Goal: Navigation & Orientation: Find specific page/section

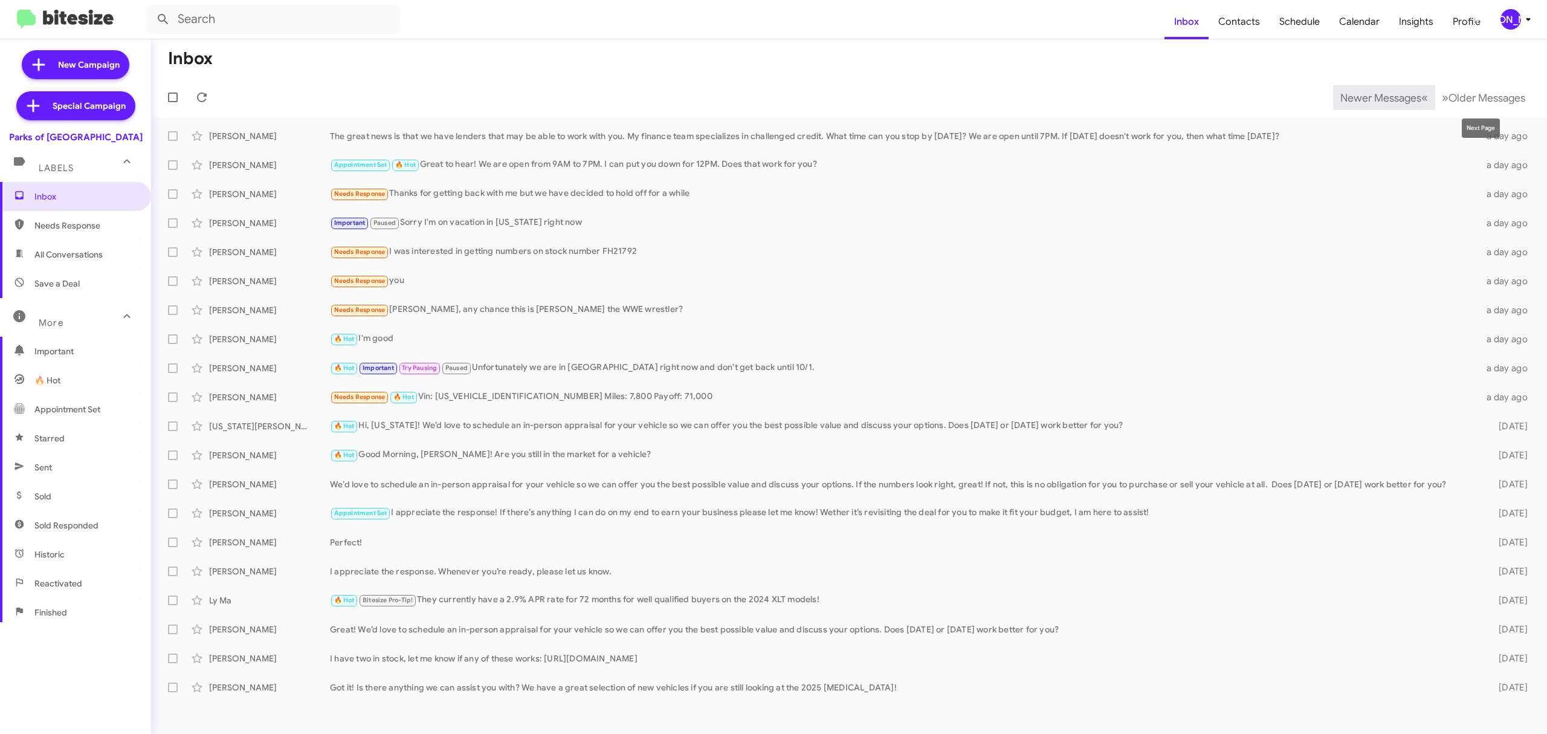
click at [1356, 103] on span "Newer Messages" at bounding box center [1381, 97] width 81 height 13
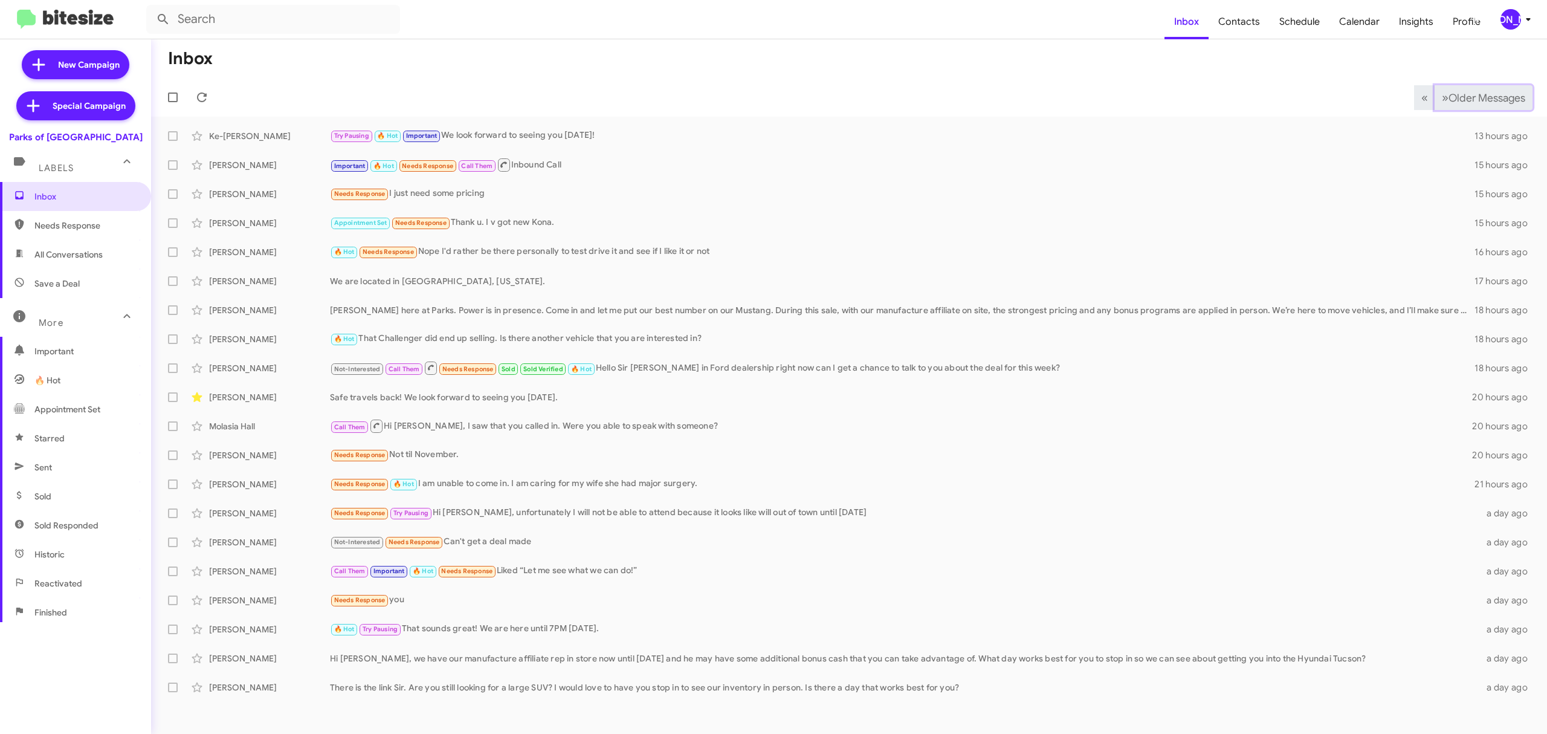
click at [1485, 102] on span "Older Messages" at bounding box center [1487, 97] width 77 height 13
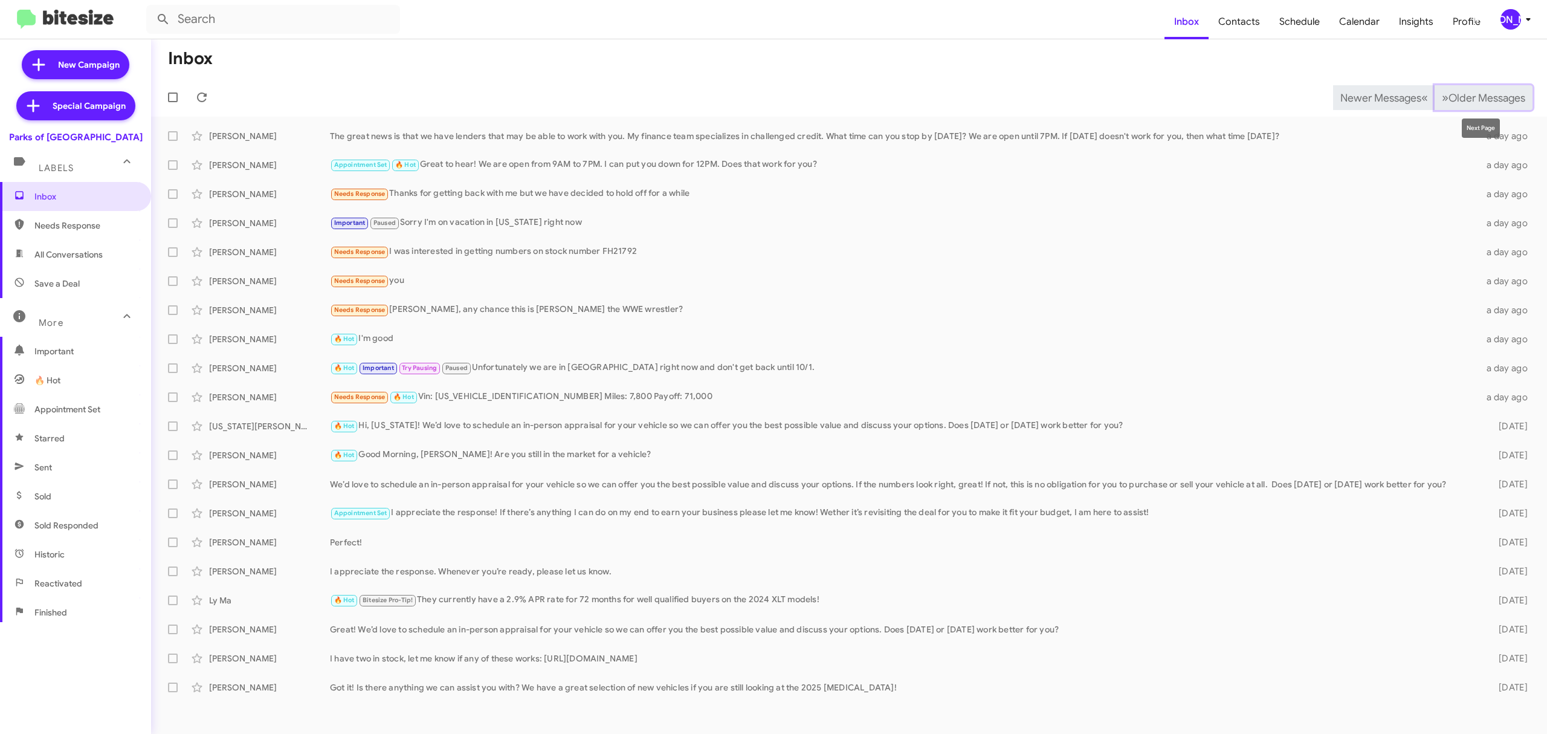
click at [1487, 97] on span "Older Messages" at bounding box center [1487, 97] width 77 height 13
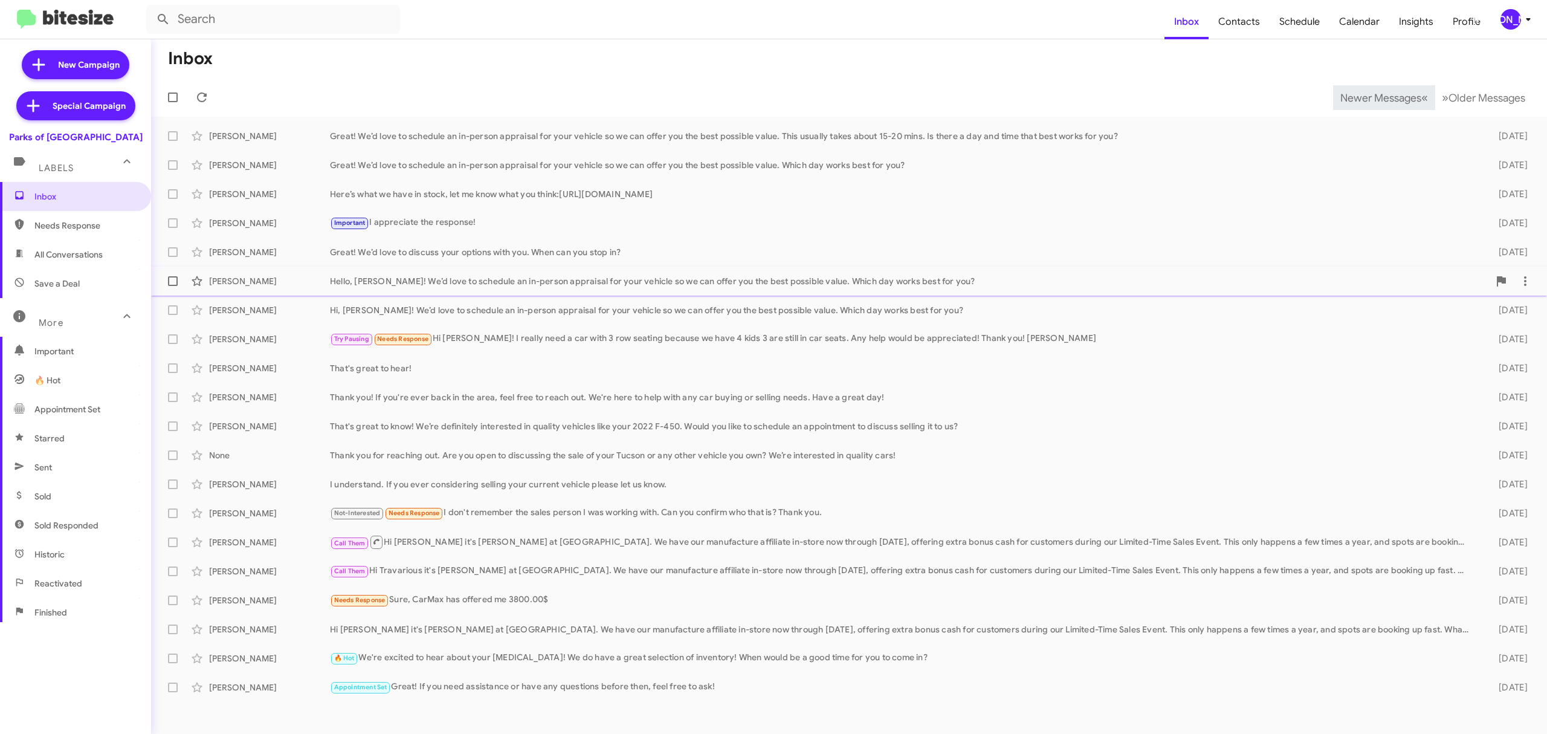
click at [612, 279] on div "Hello, [PERSON_NAME]! We’d love to schedule an in-person appraisal for your veh…" at bounding box center [909, 281] width 1159 height 12
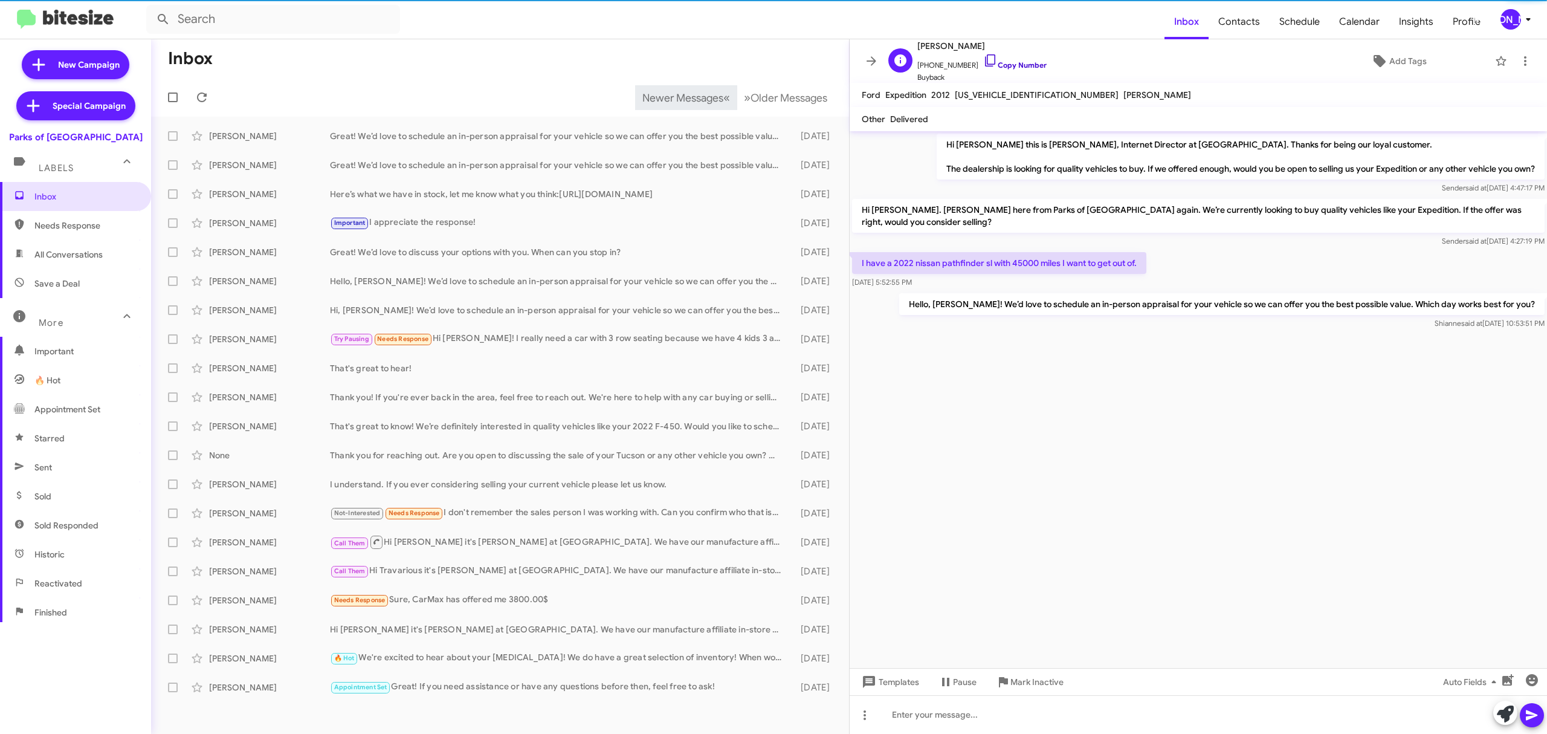
click at [1006, 66] on link "Copy Number" at bounding box center [1014, 64] width 63 height 9
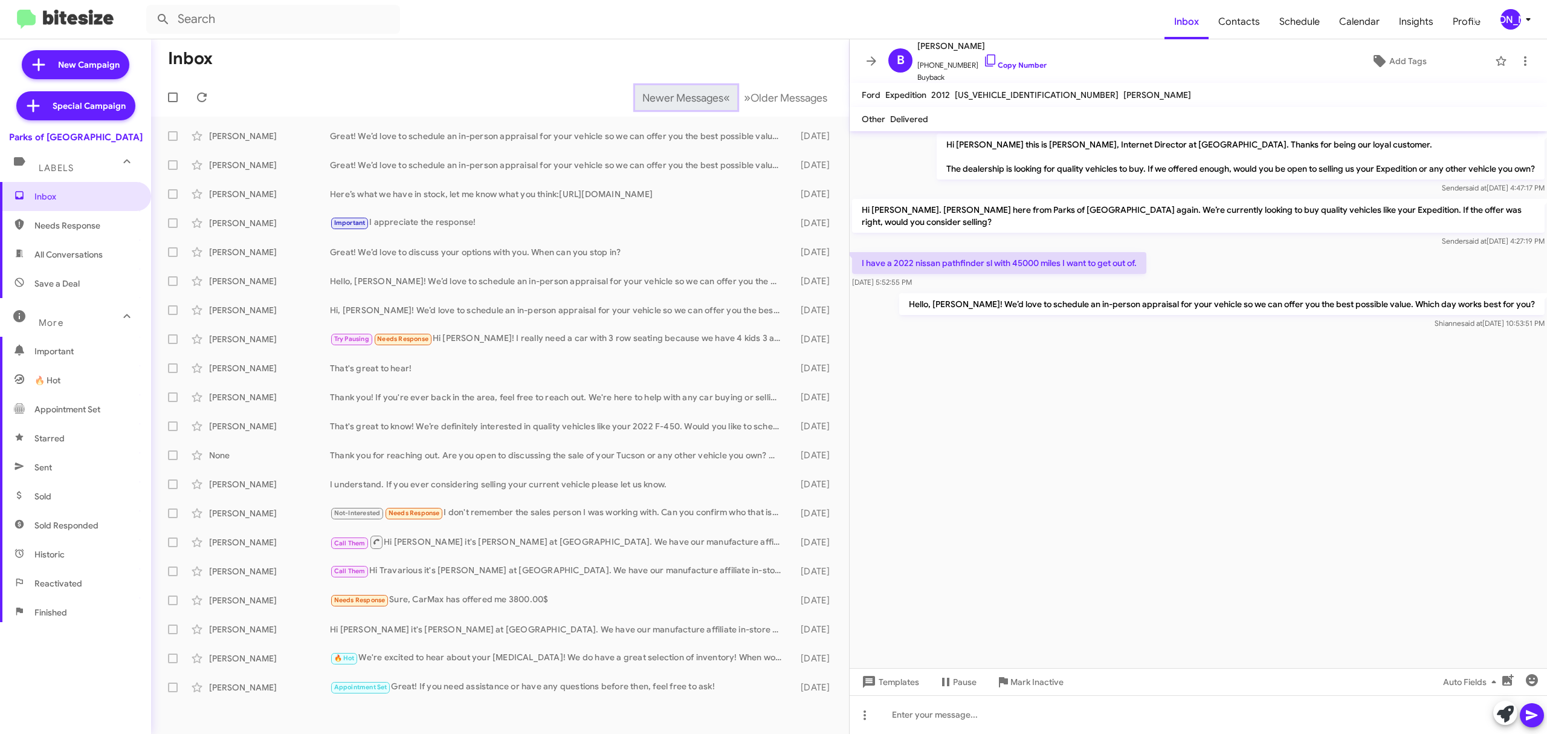
click at [678, 91] on span "Newer Messages" at bounding box center [682, 97] width 81 height 13
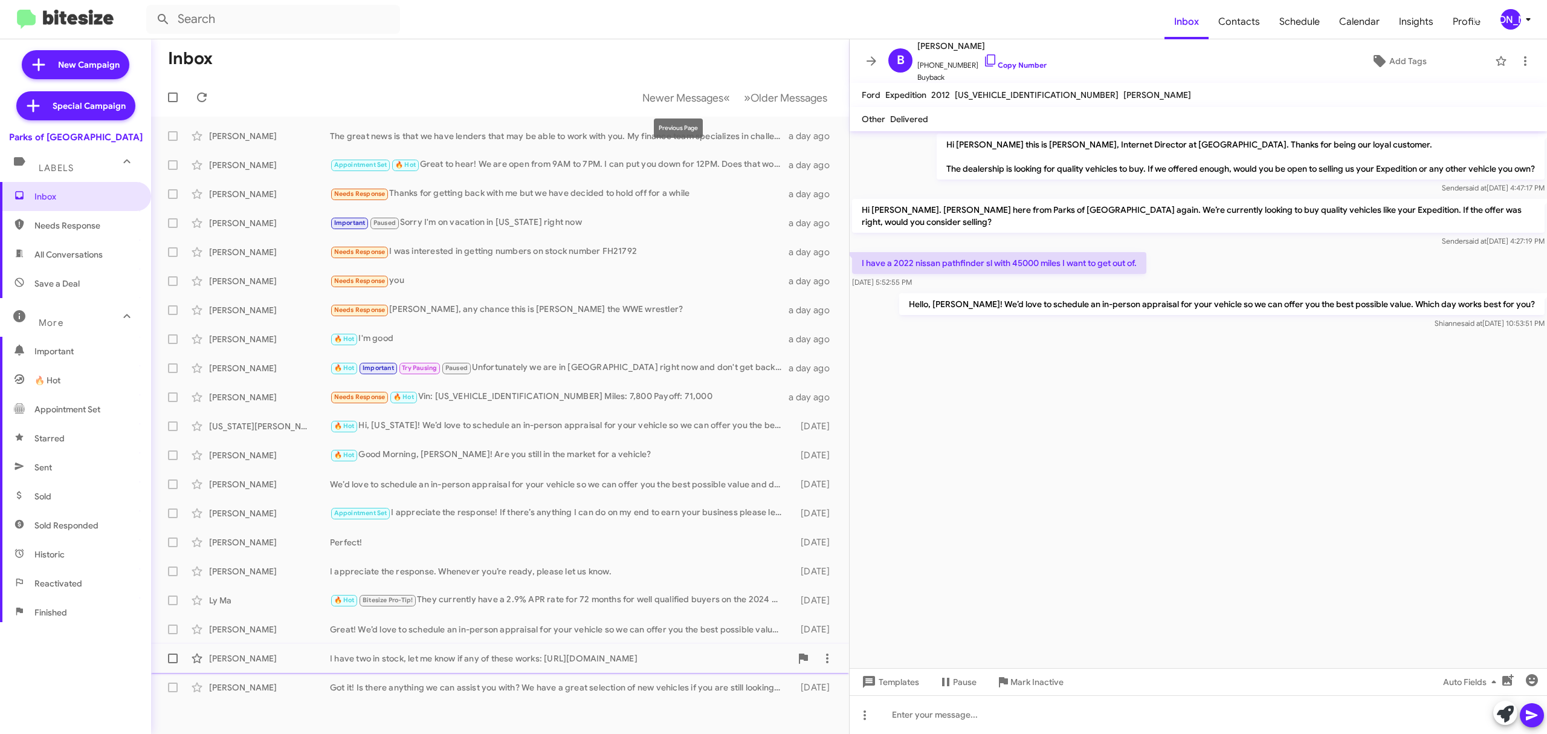
click at [546, 658] on div "I have two in stock, let me know if any of these works: [URL][DOMAIN_NAME]" at bounding box center [560, 658] width 461 height 12
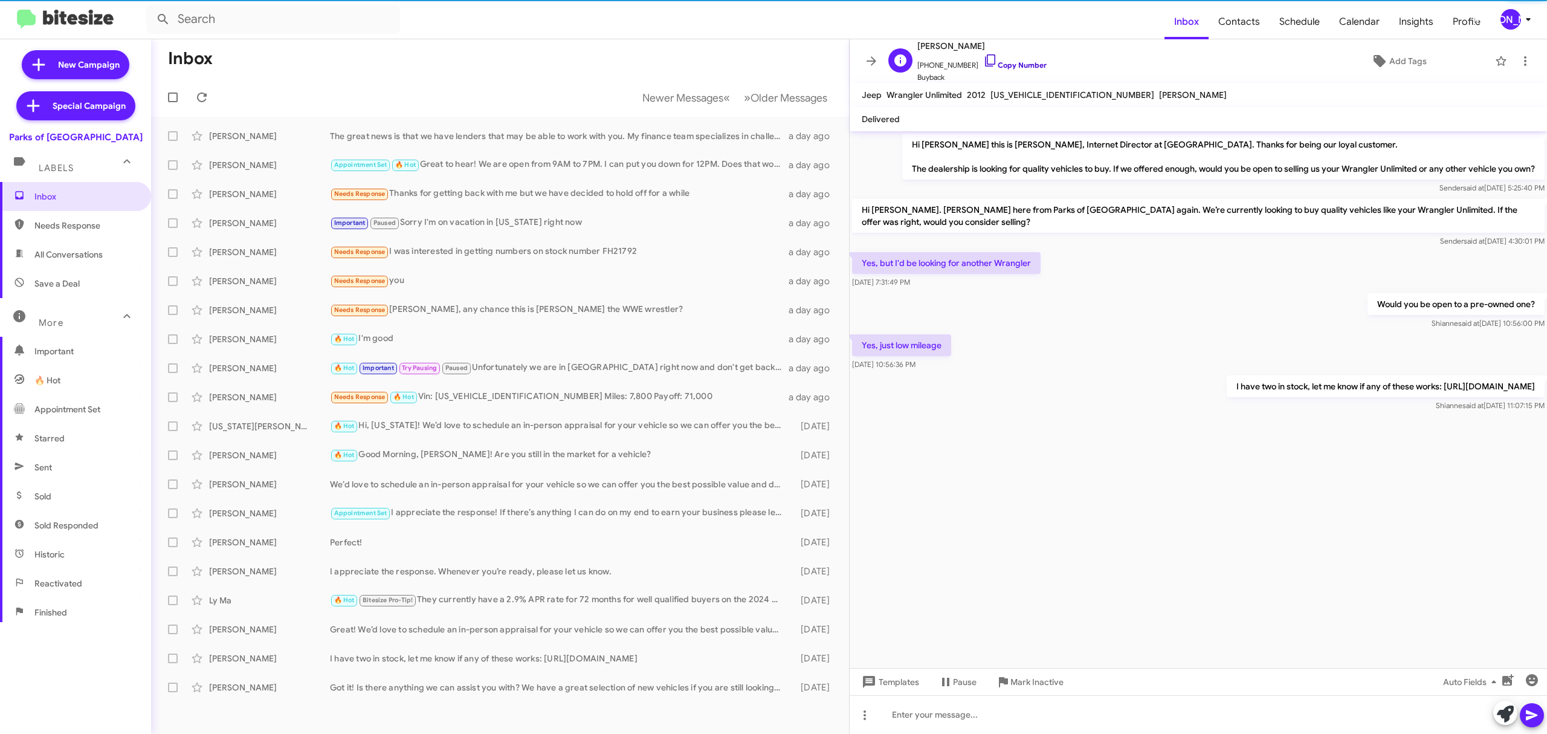
click at [1019, 63] on link "Copy Number" at bounding box center [1014, 64] width 63 height 9
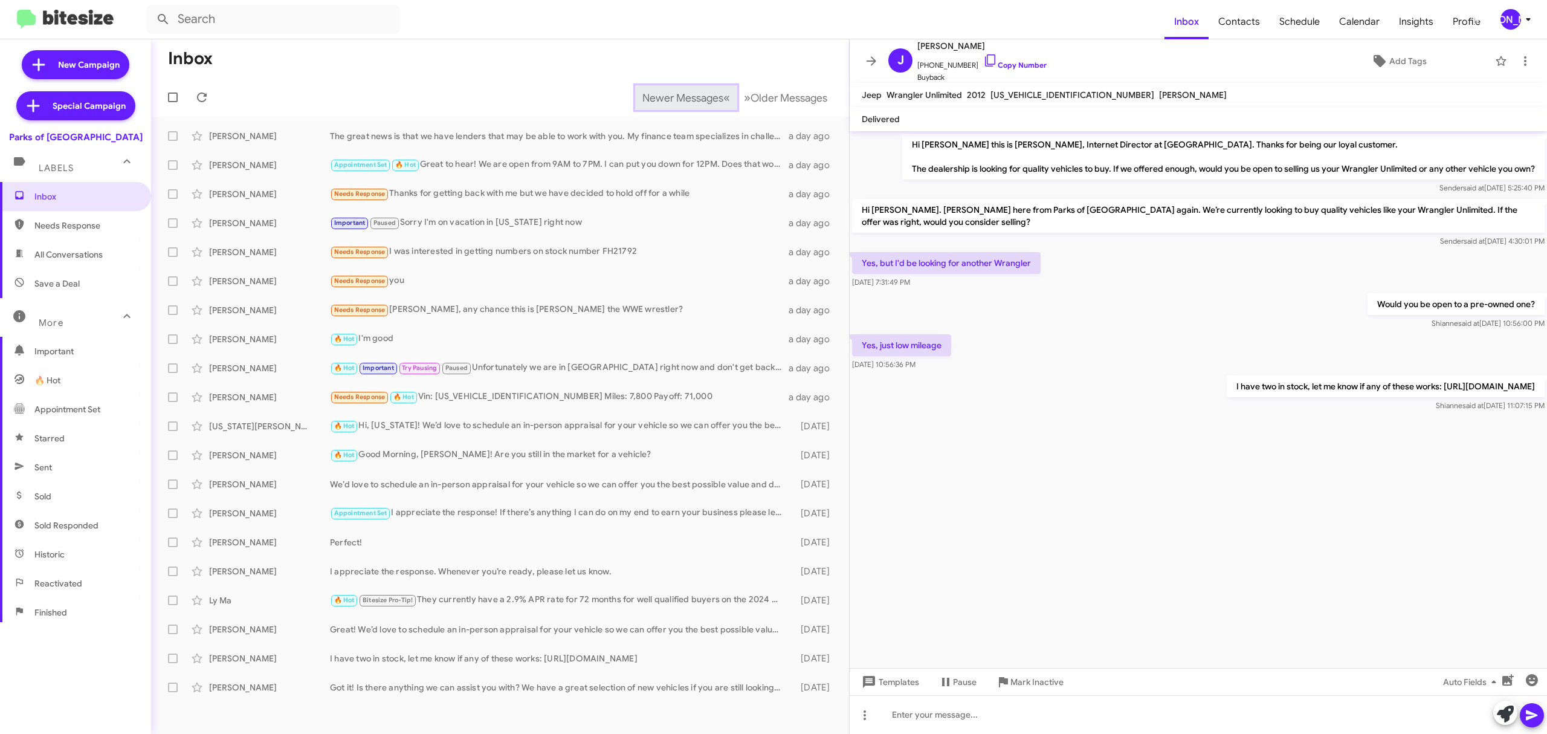
click at [659, 85] on button "Newer Messages « Previous" at bounding box center [686, 97] width 102 height 25
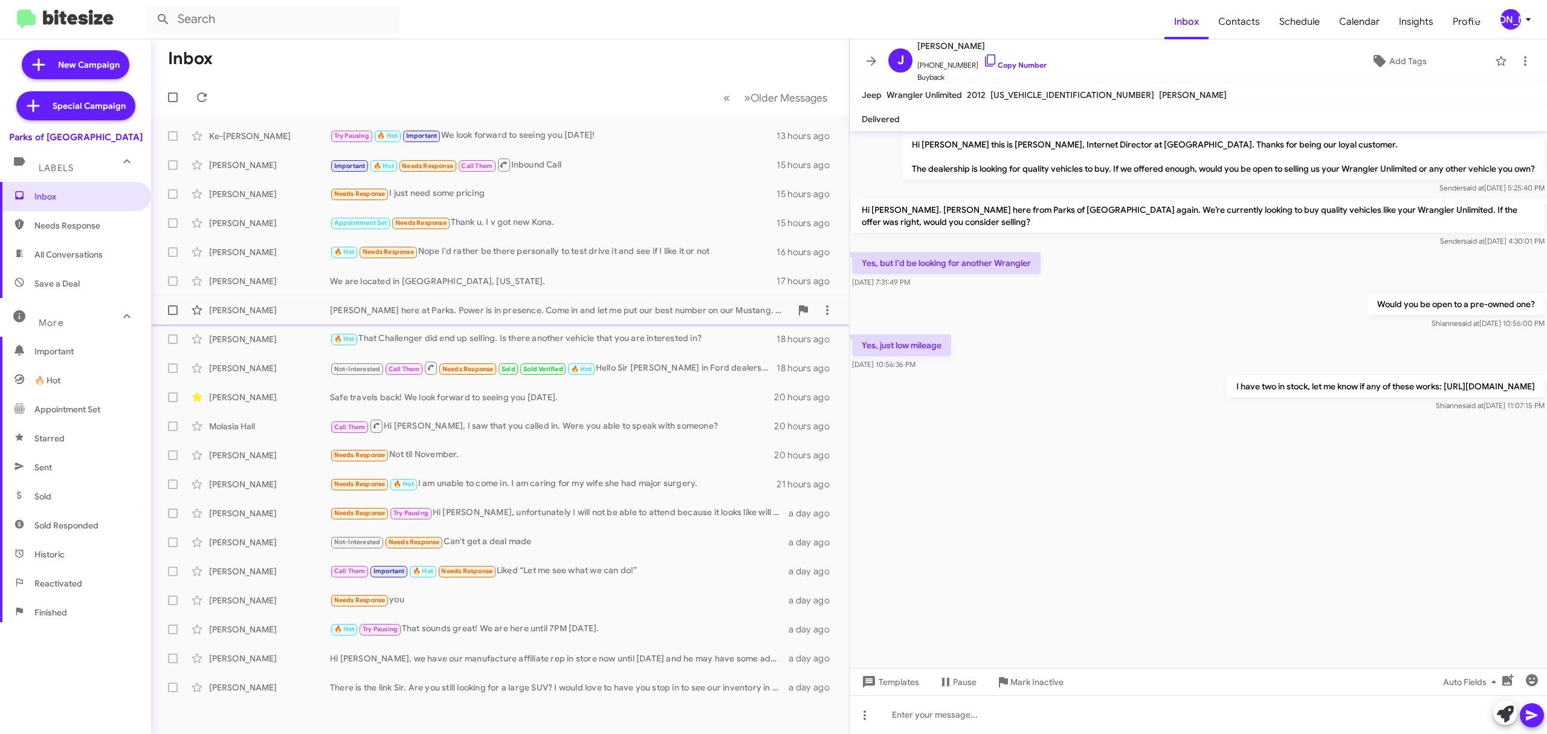
click at [592, 308] on div "[PERSON_NAME] here at Parks. Power is in presence. Come in and let me put our b…" at bounding box center [560, 310] width 461 height 12
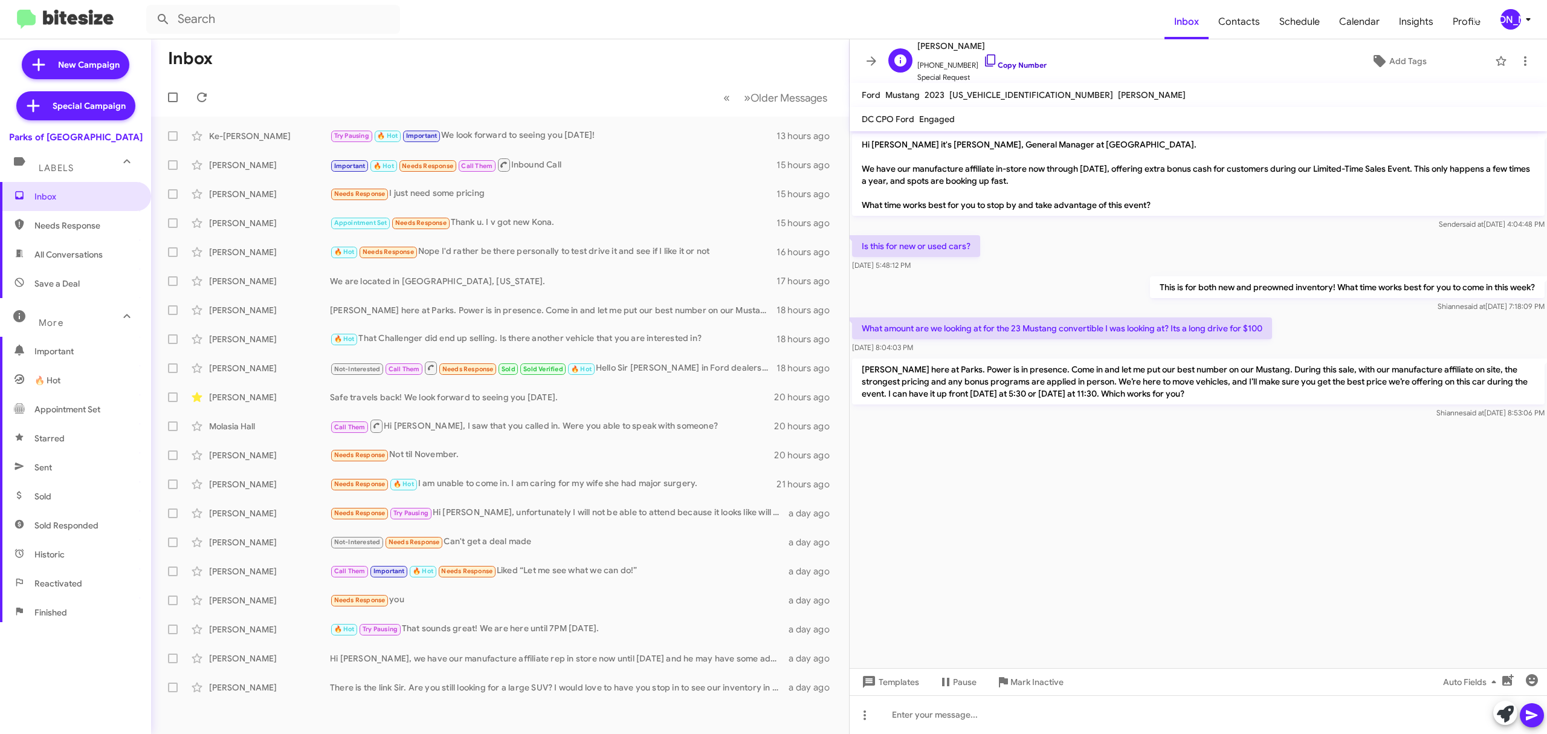
click at [1019, 65] on link "Copy Number" at bounding box center [1014, 64] width 63 height 9
click at [264, 160] on div "[PERSON_NAME]" at bounding box center [269, 165] width 121 height 12
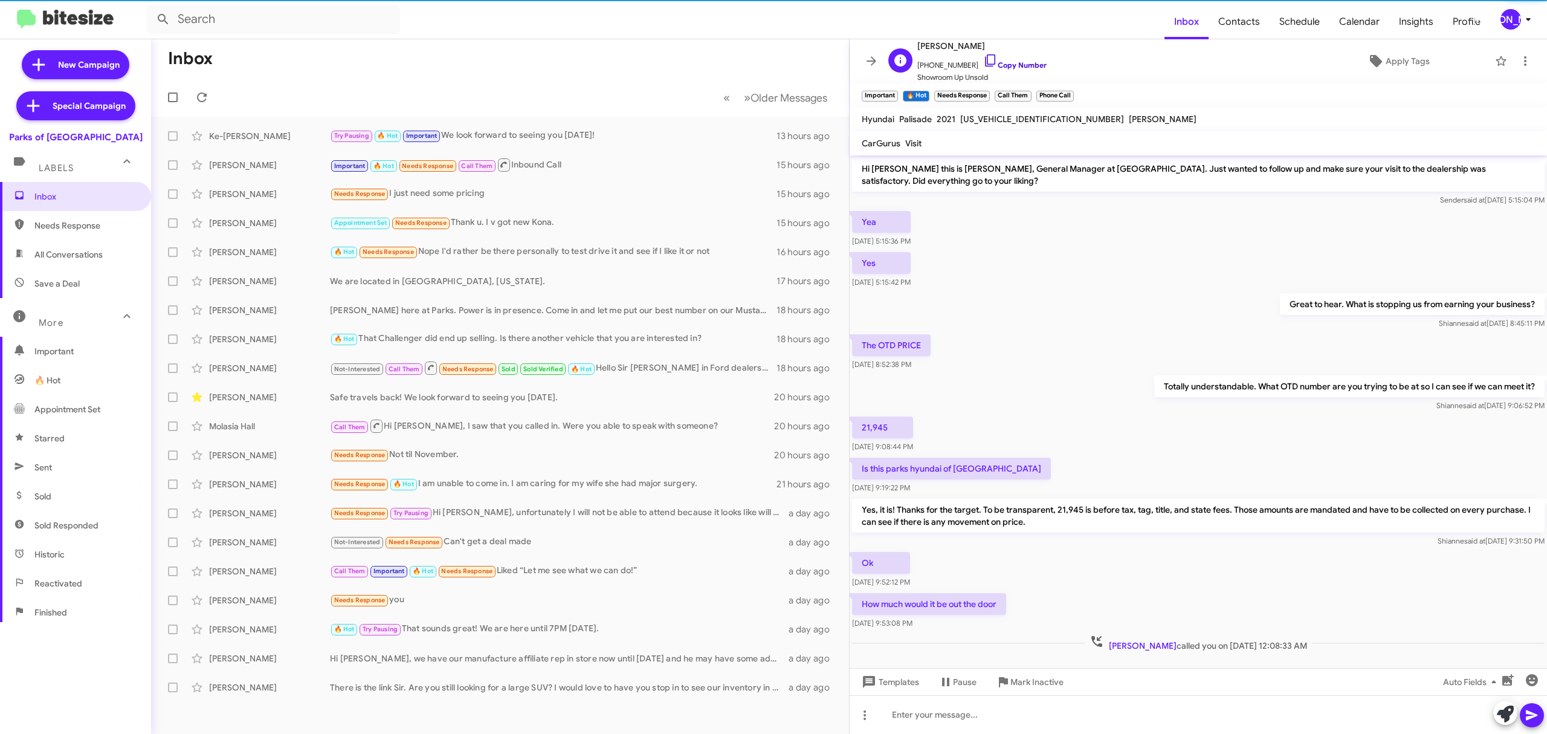
click at [1025, 66] on link "Copy Number" at bounding box center [1014, 64] width 63 height 9
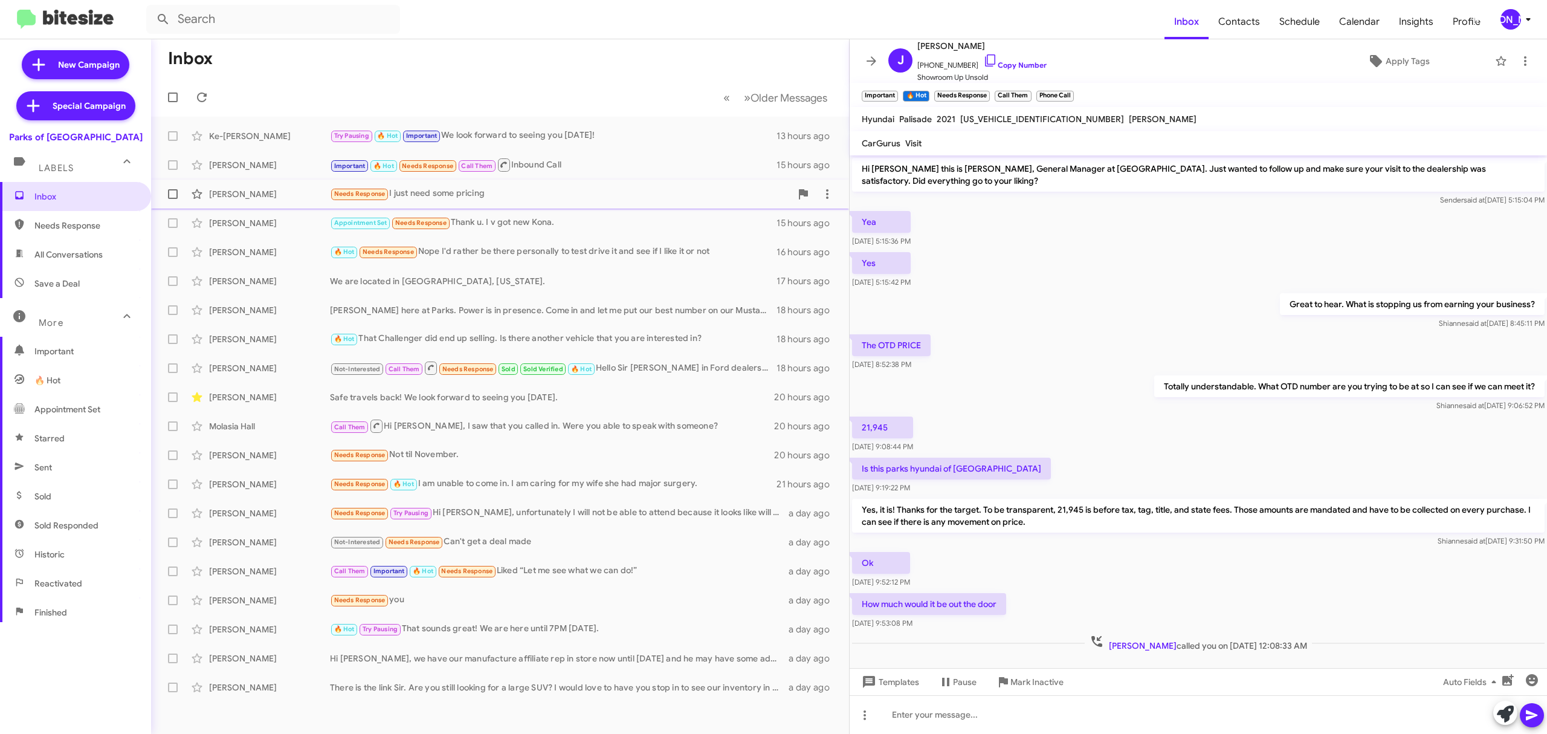
click at [280, 189] on div "[PERSON_NAME]" at bounding box center [269, 194] width 121 height 12
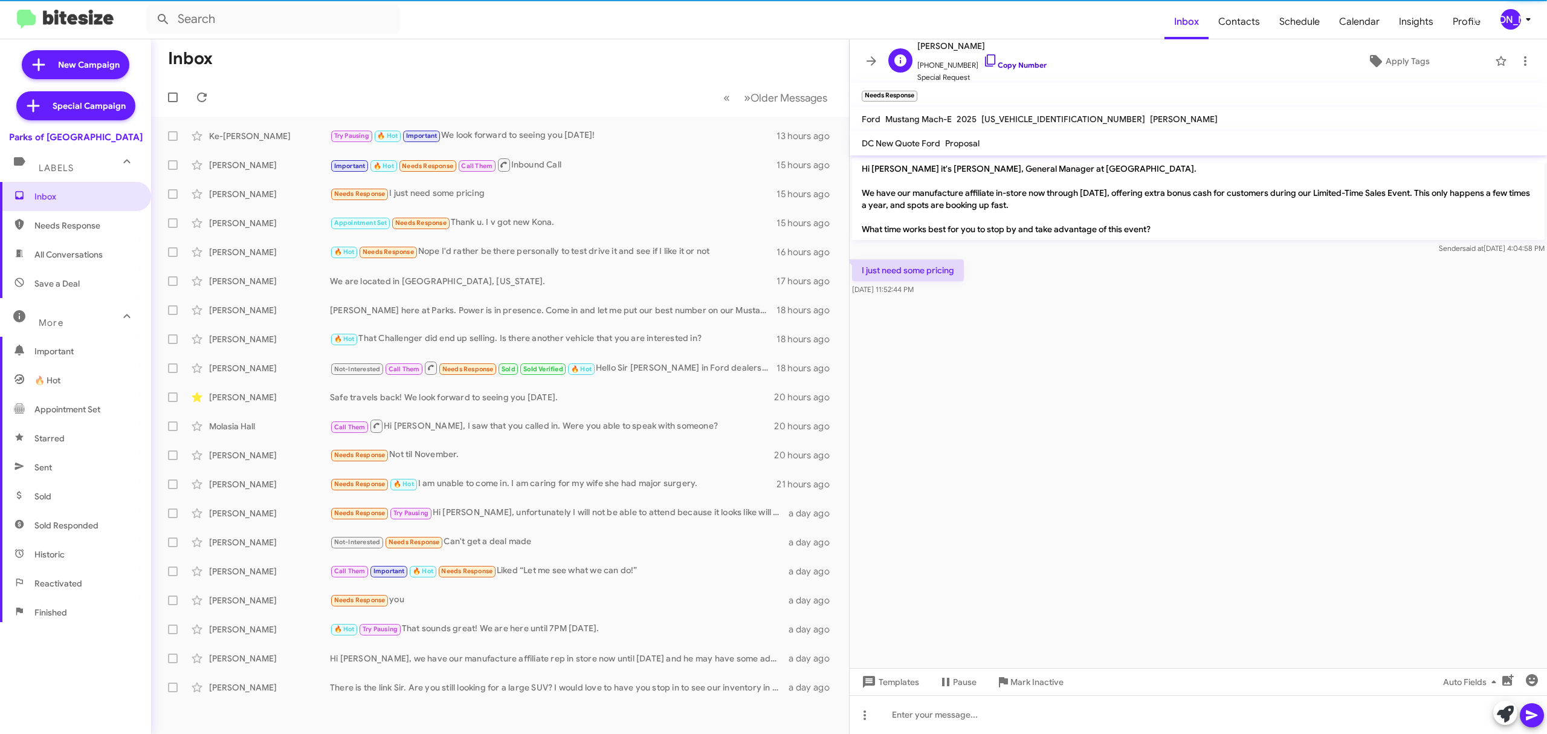
click at [1015, 64] on link "Copy Number" at bounding box center [1014, 64] width 63 height 9
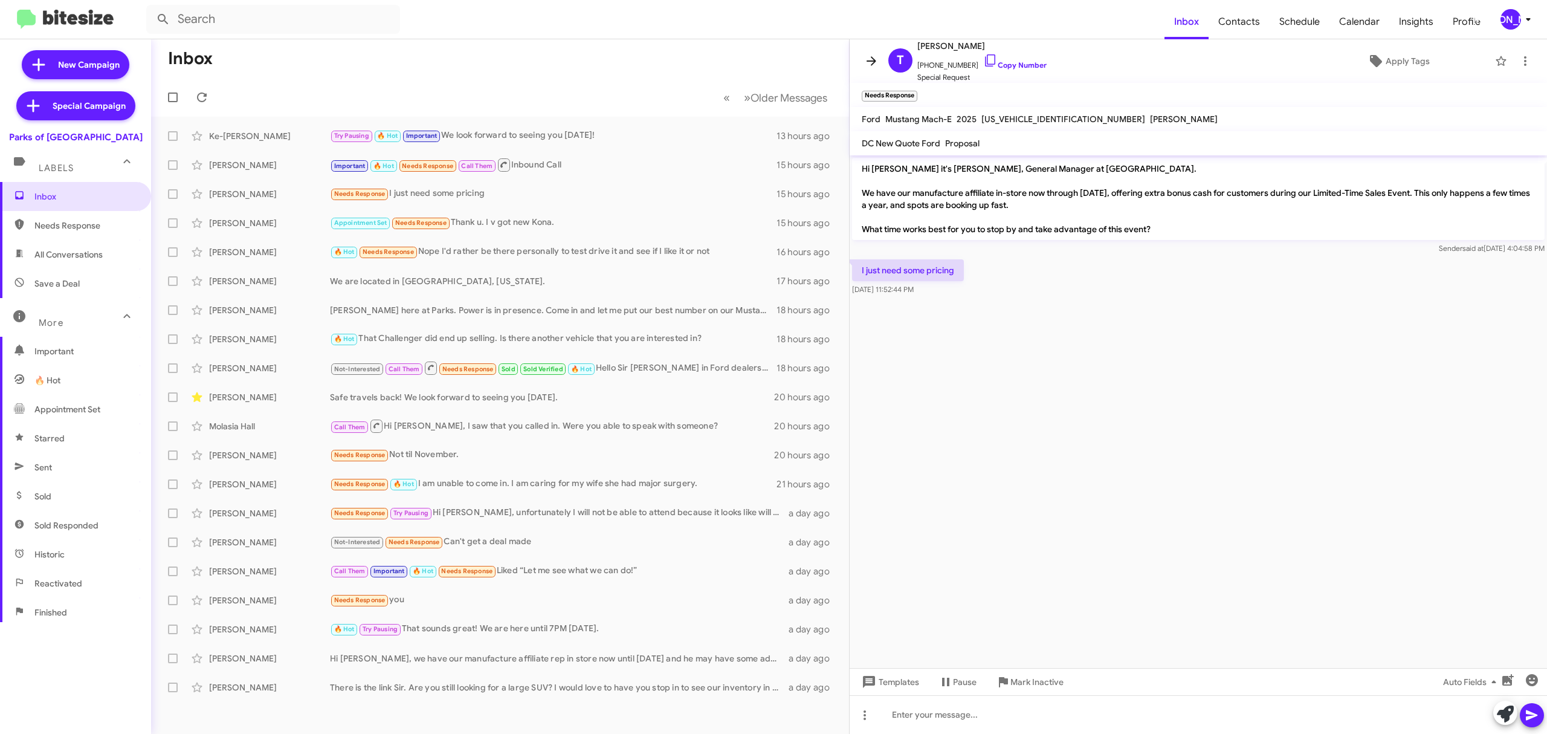
click at [871, 61] on icon at bounding box center [872, 60] width 10 height 9
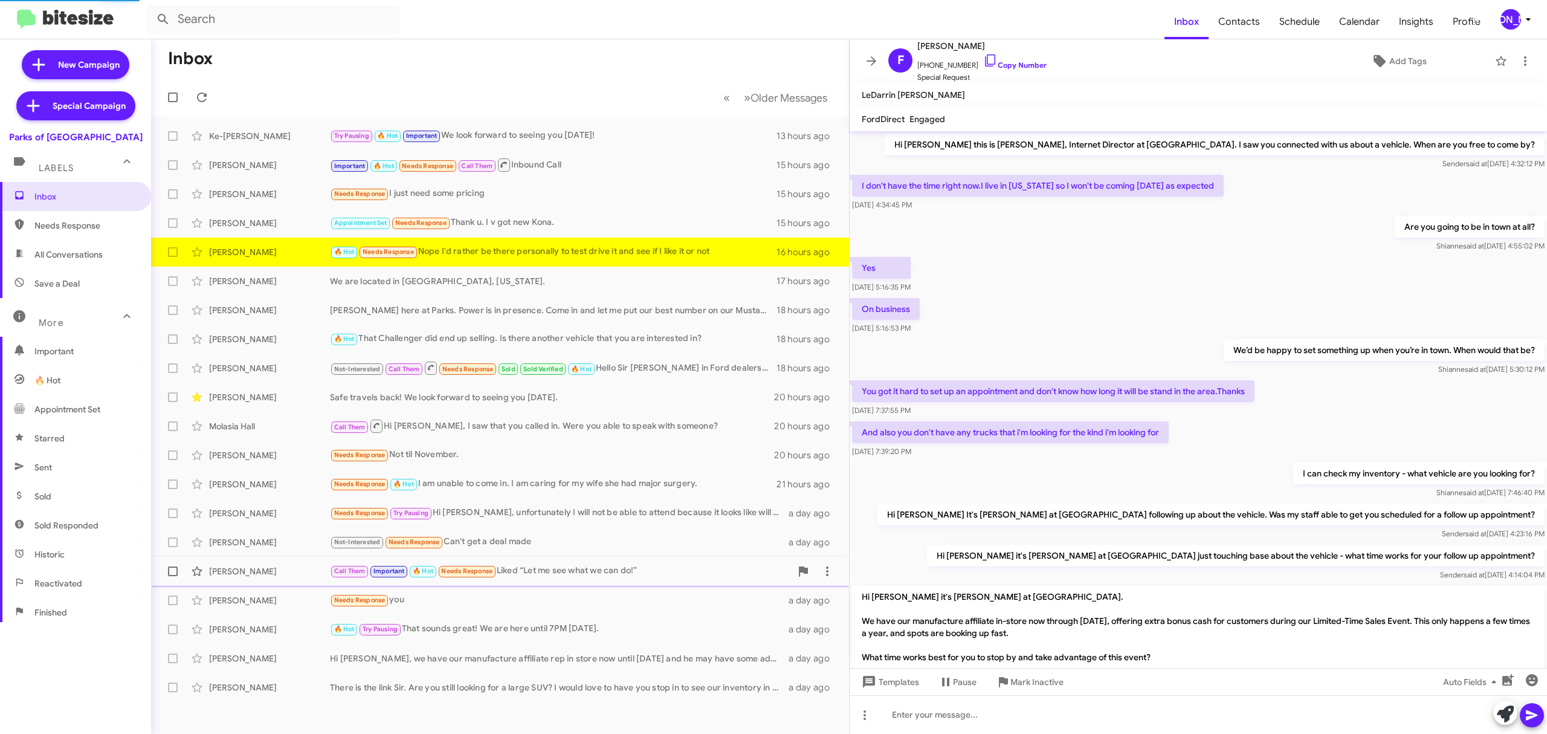
scroll to position [185, 0]
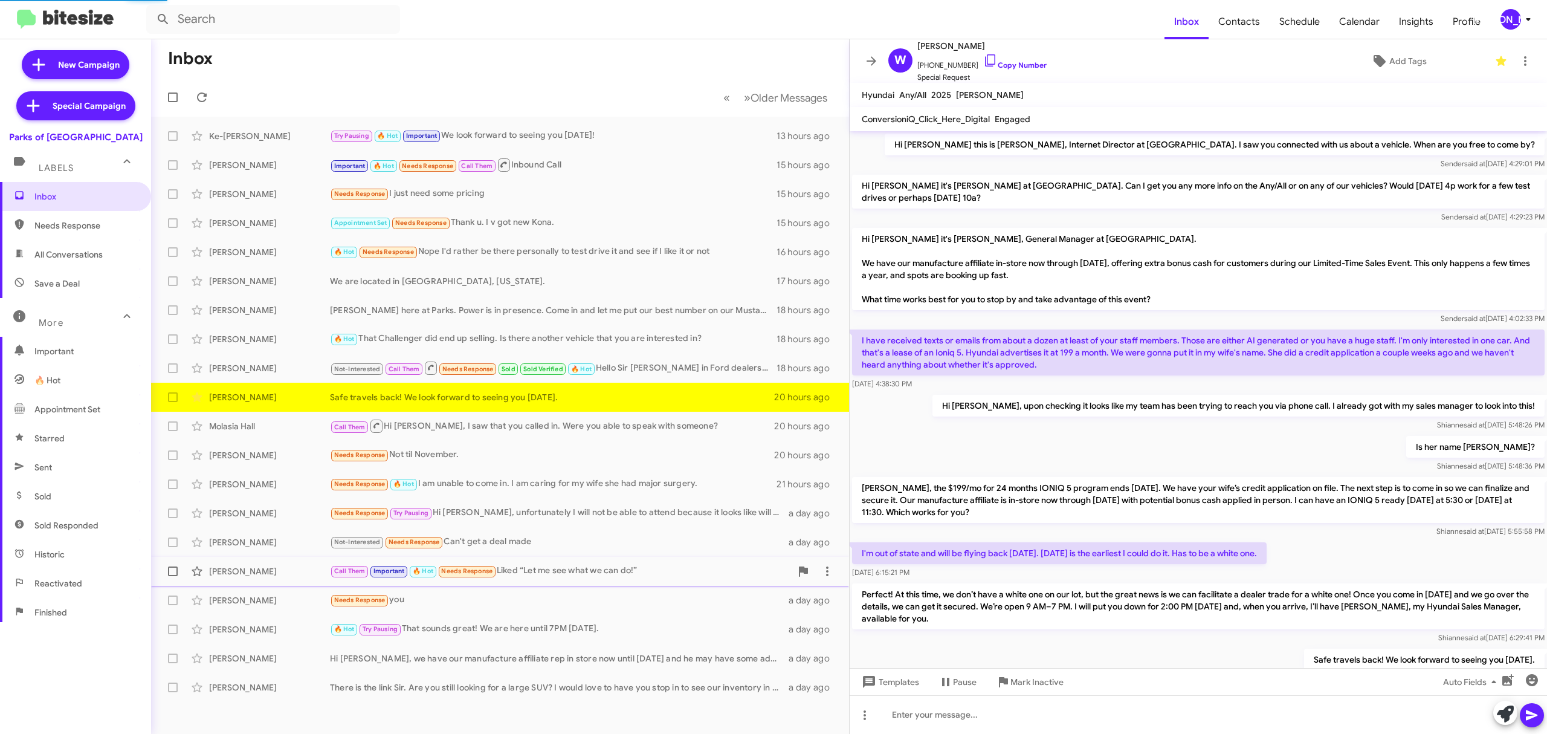
scroll to position [50, 0]
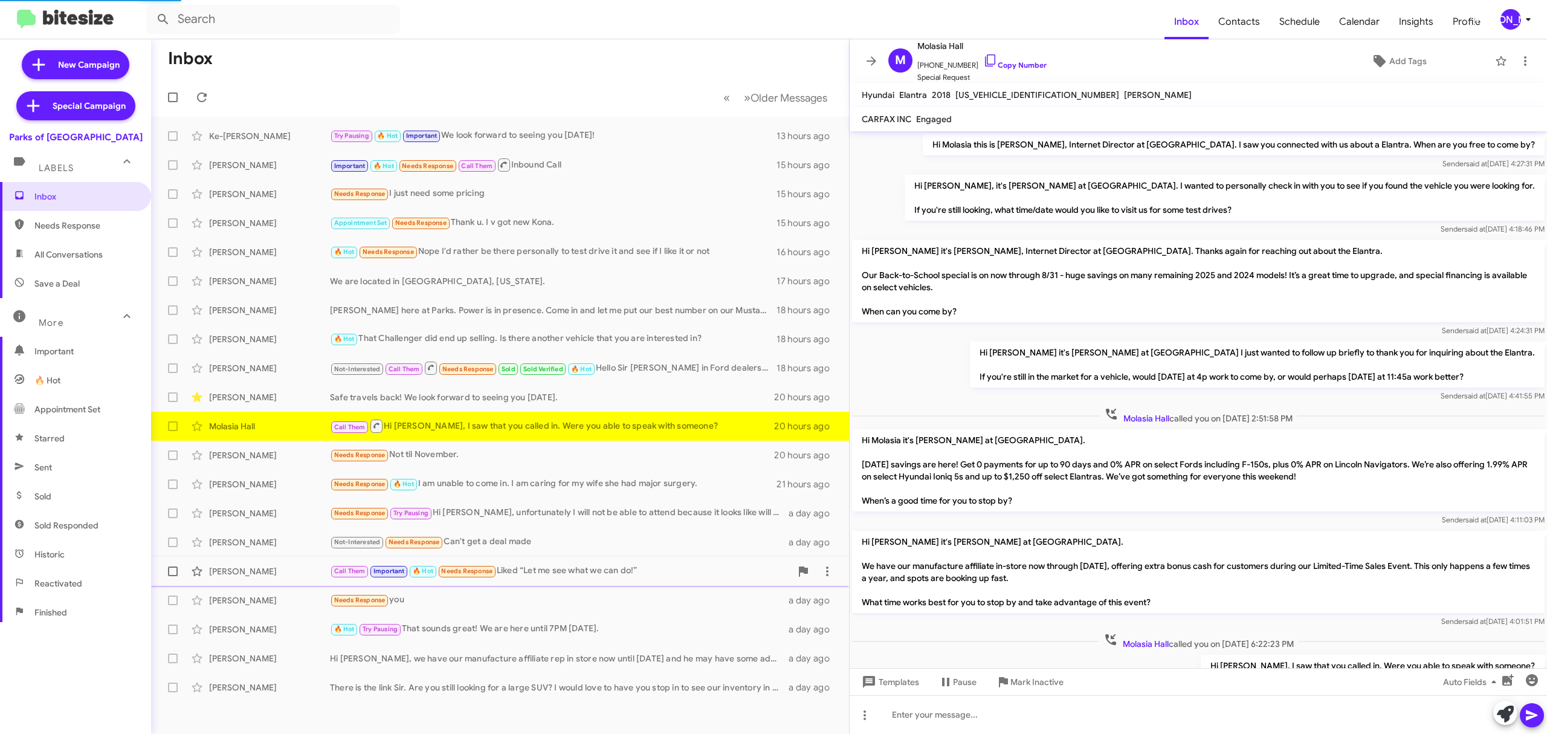
scroll to position [53, 0]
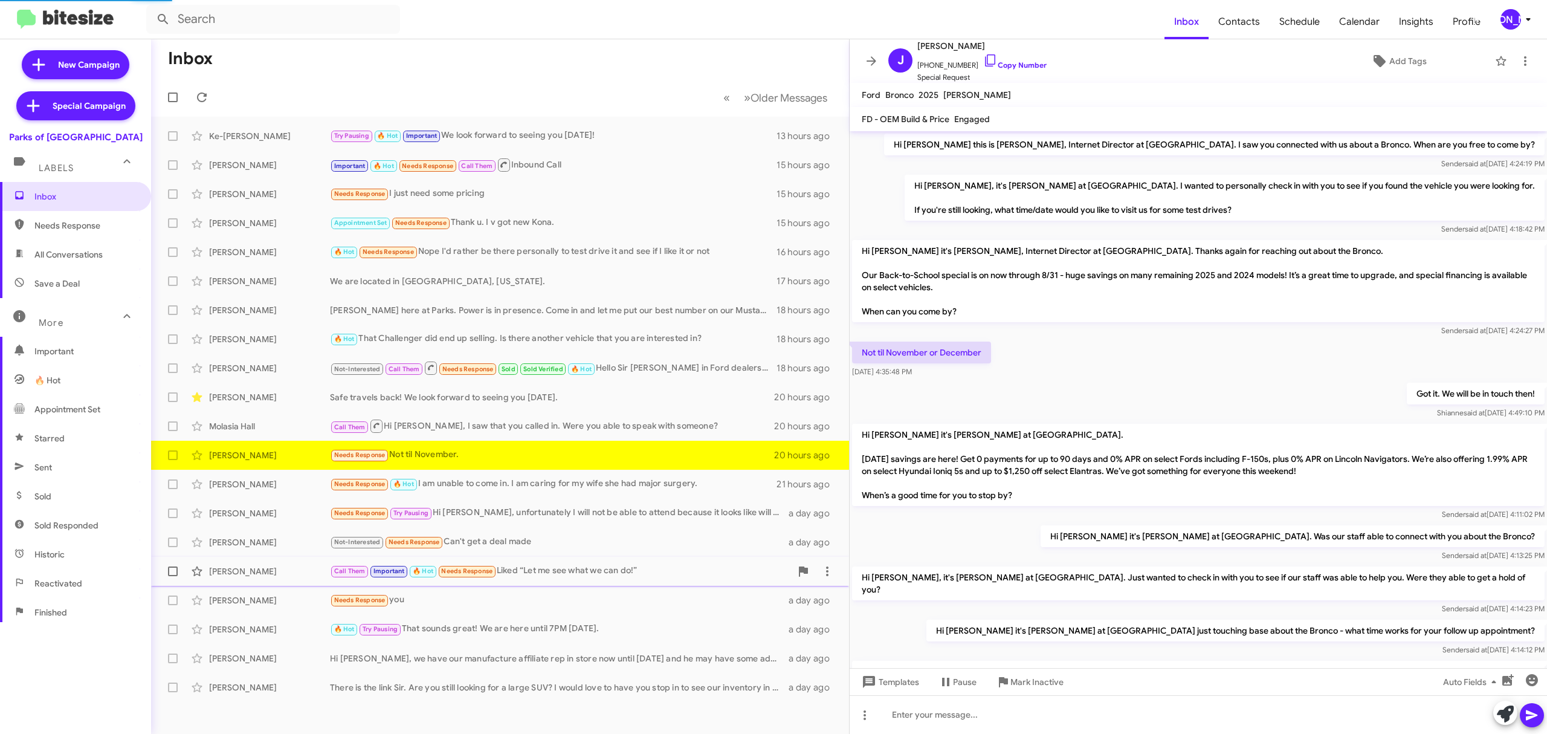
scroll to position [105, 0]
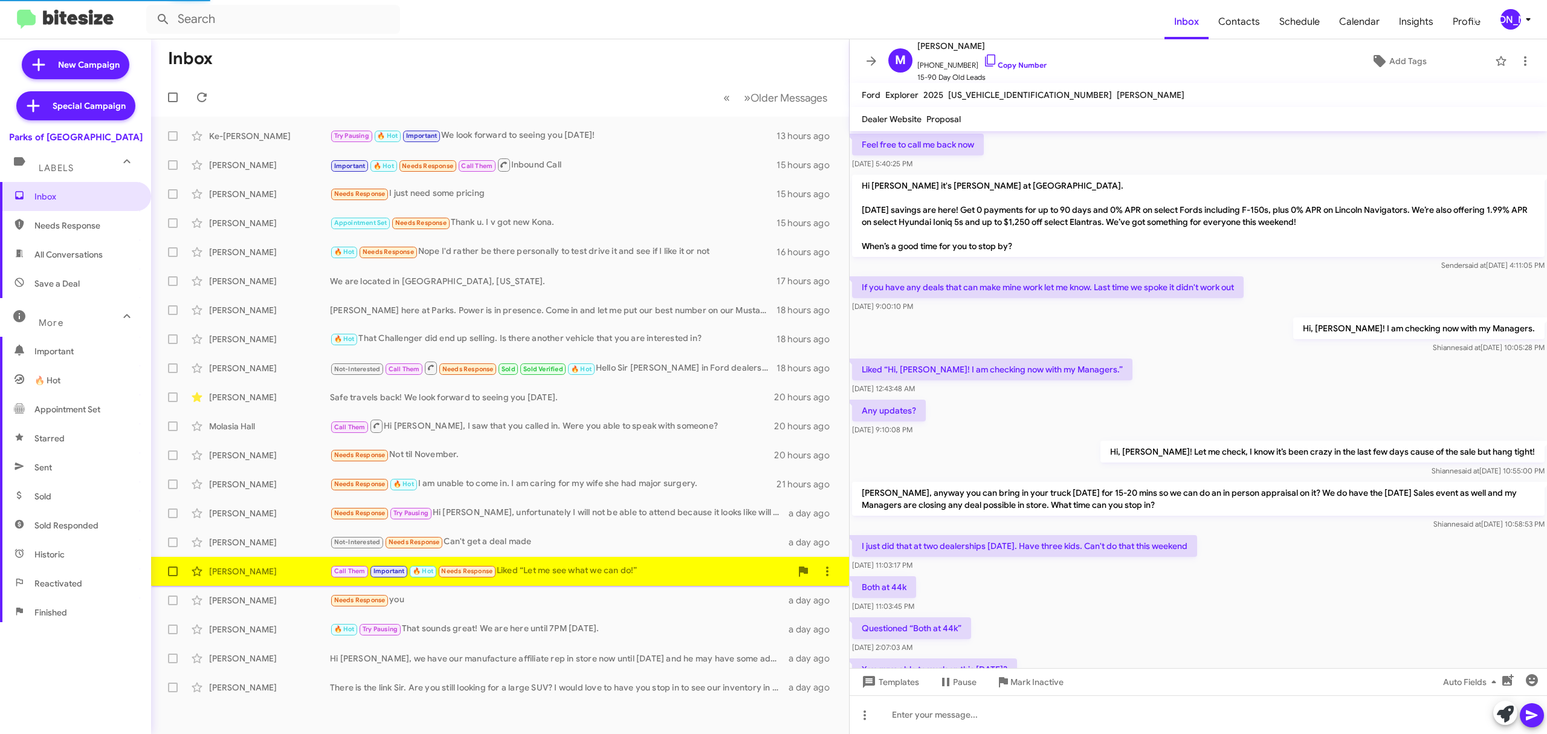
scroll to position [418, 0]
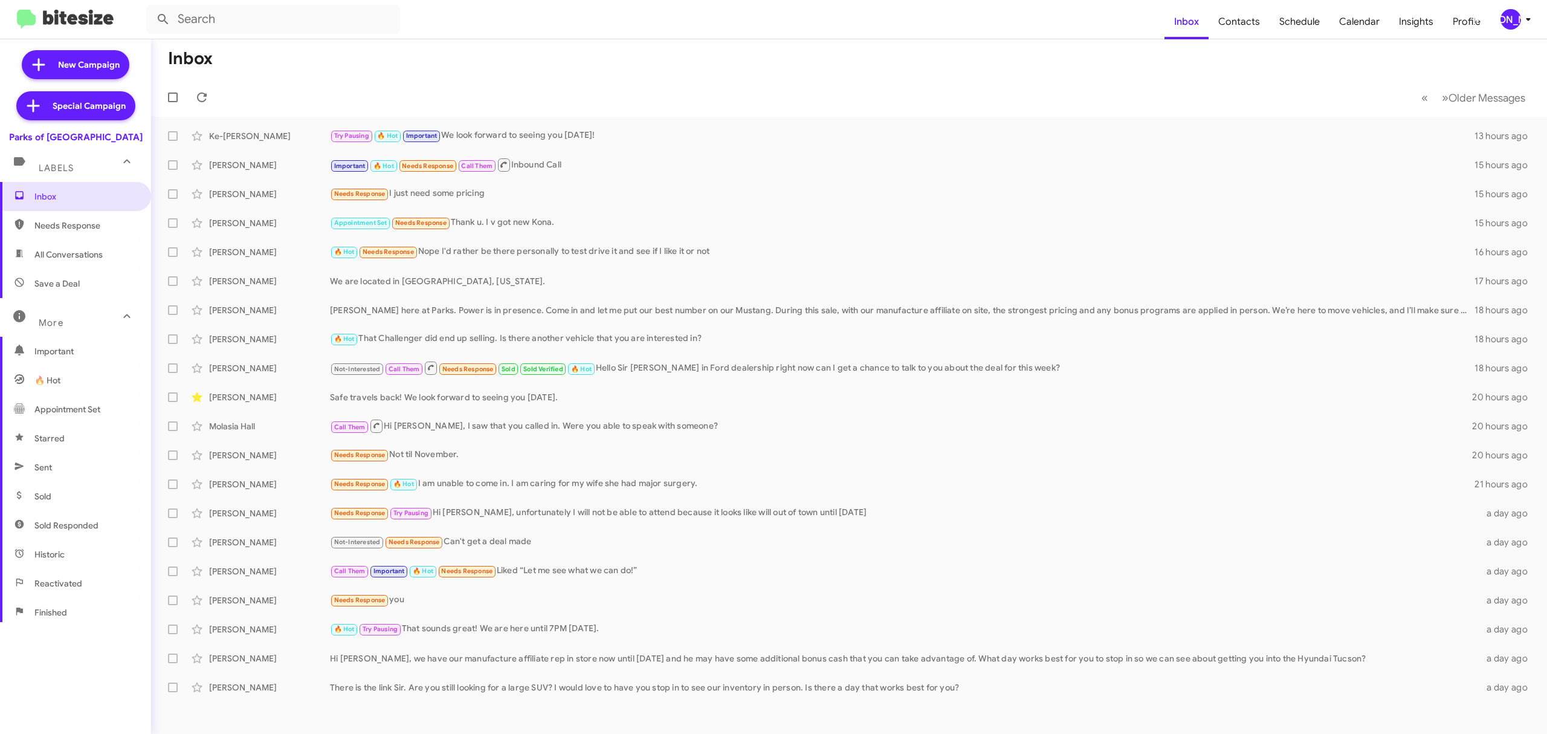
click at [1511, 21] on div "[PERSON_NAME]" at bounding box center [1511, 19] width 21 height 21
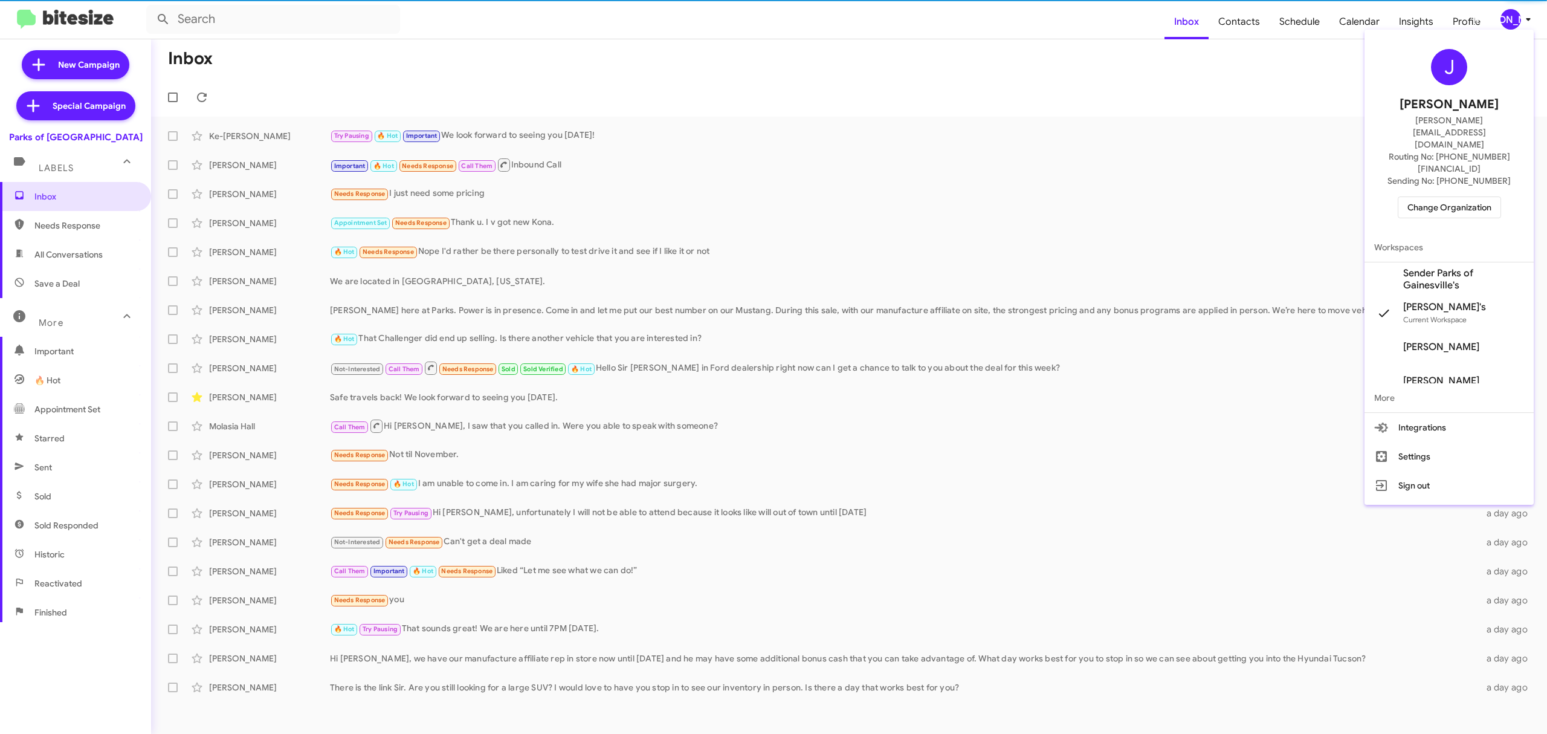
click at [1445, 197] on span "Change Organization" at bounding box center [1450, 207] width 84 height 21
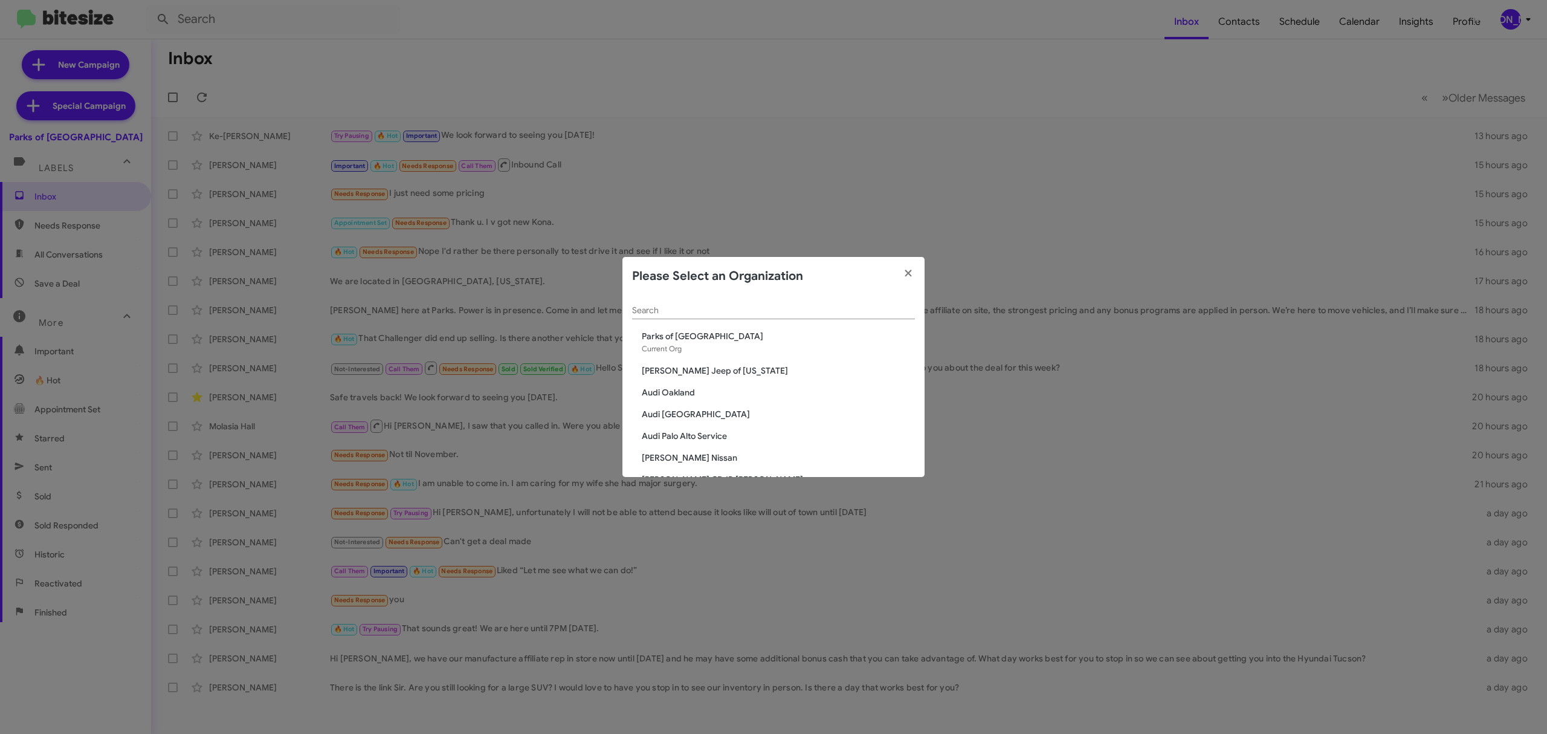
click at [789, 306] on input "Search" at bounding box center [773, 311] width 283 height 10
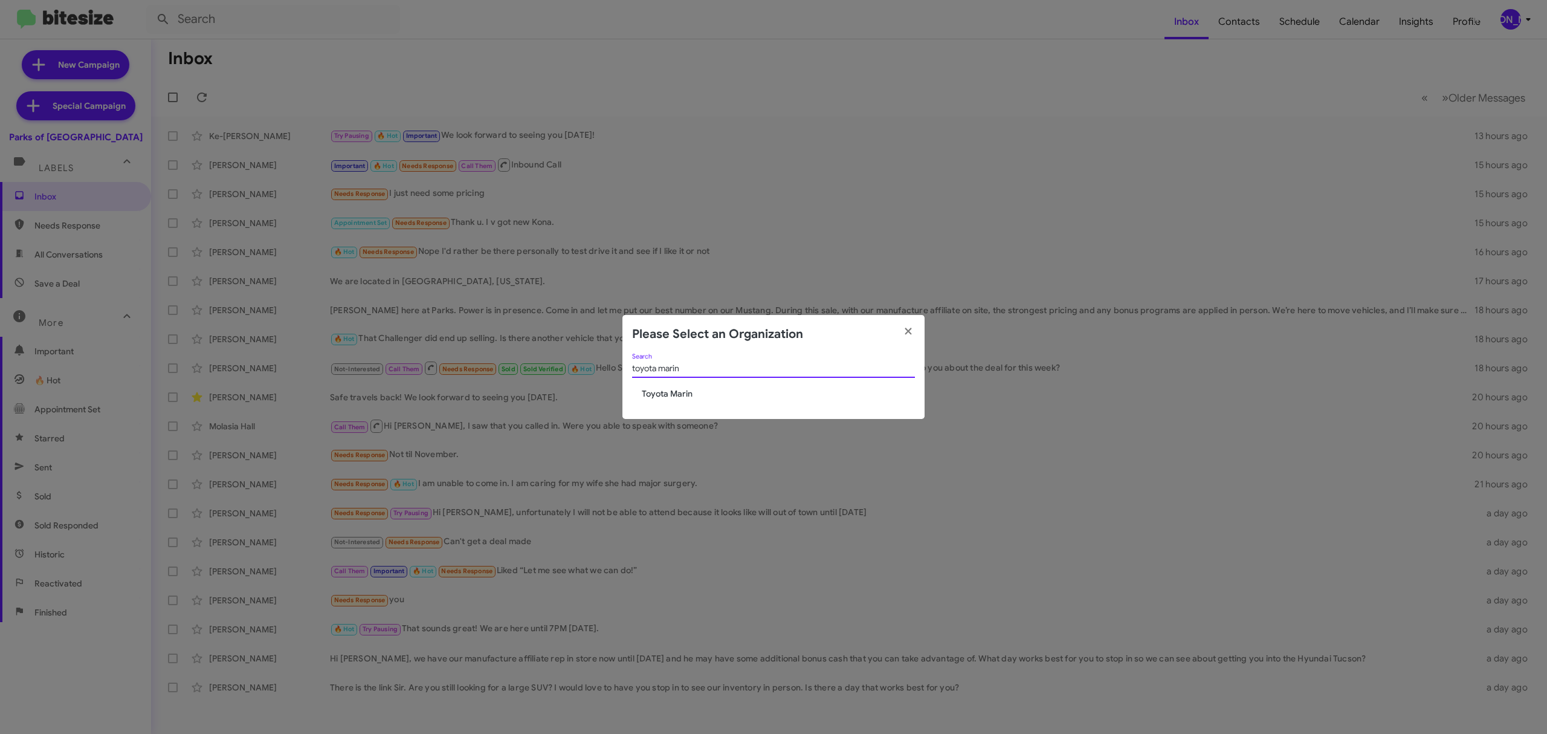
type input "toyota marin"
click at [692, 397] on span "Toyota Marin" at bounding box center [778, 393] width 273 height 12
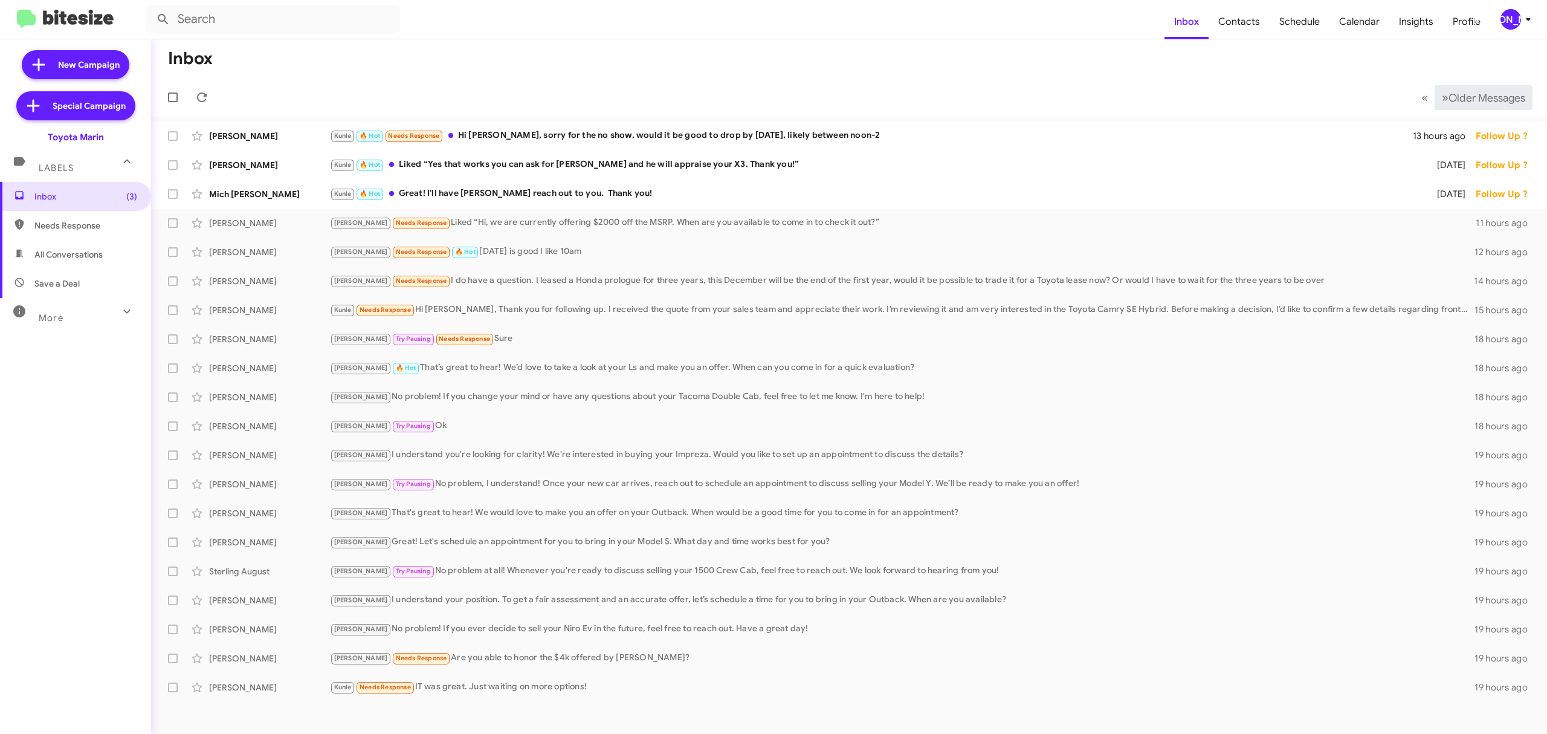
click at [1473, 95] on span "Older Messages" at bounding box center [1487, 97] width 77 height 13
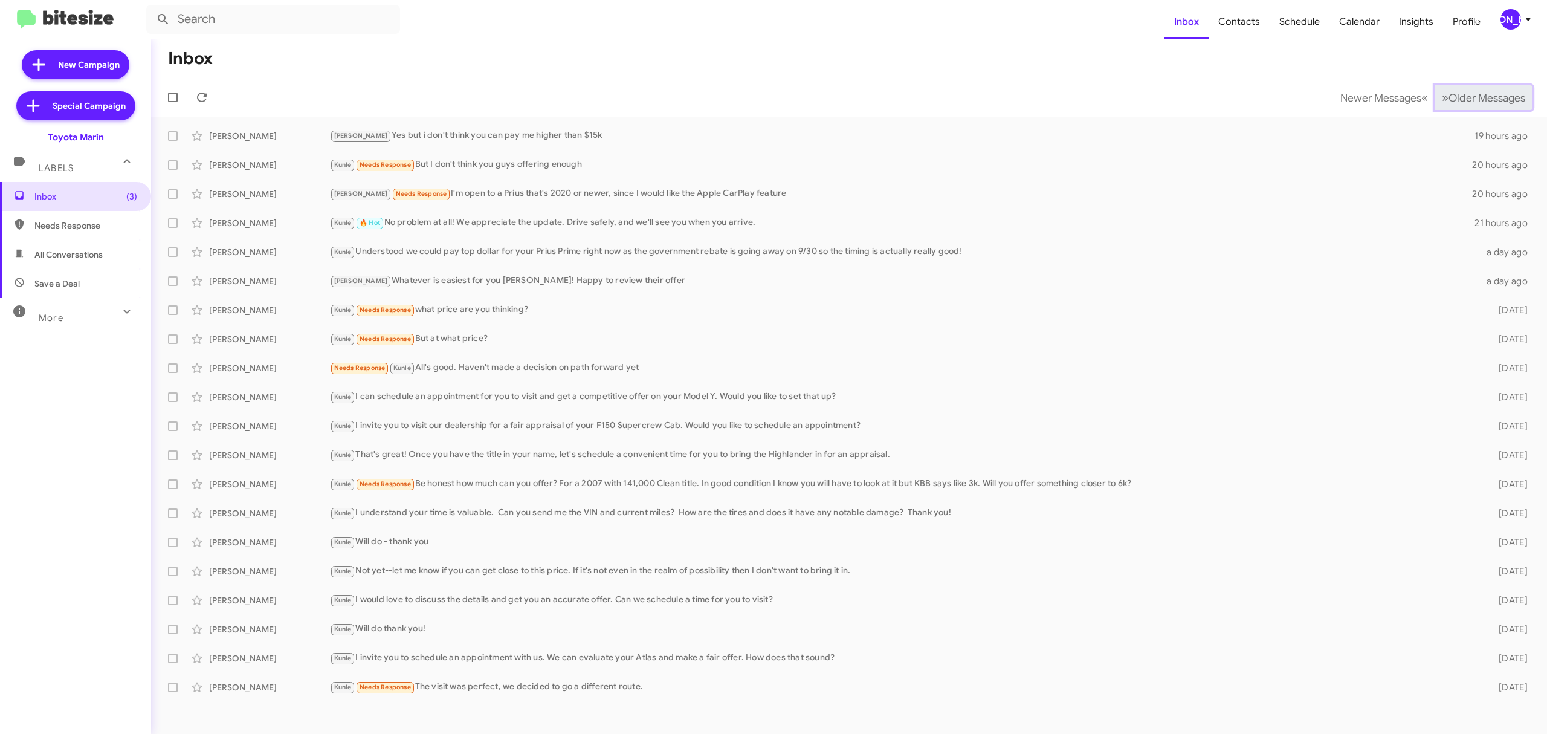
click at [1460, 88] on button "» Next Older Messages" at bounding box center [1484, 97] width 98 height 25
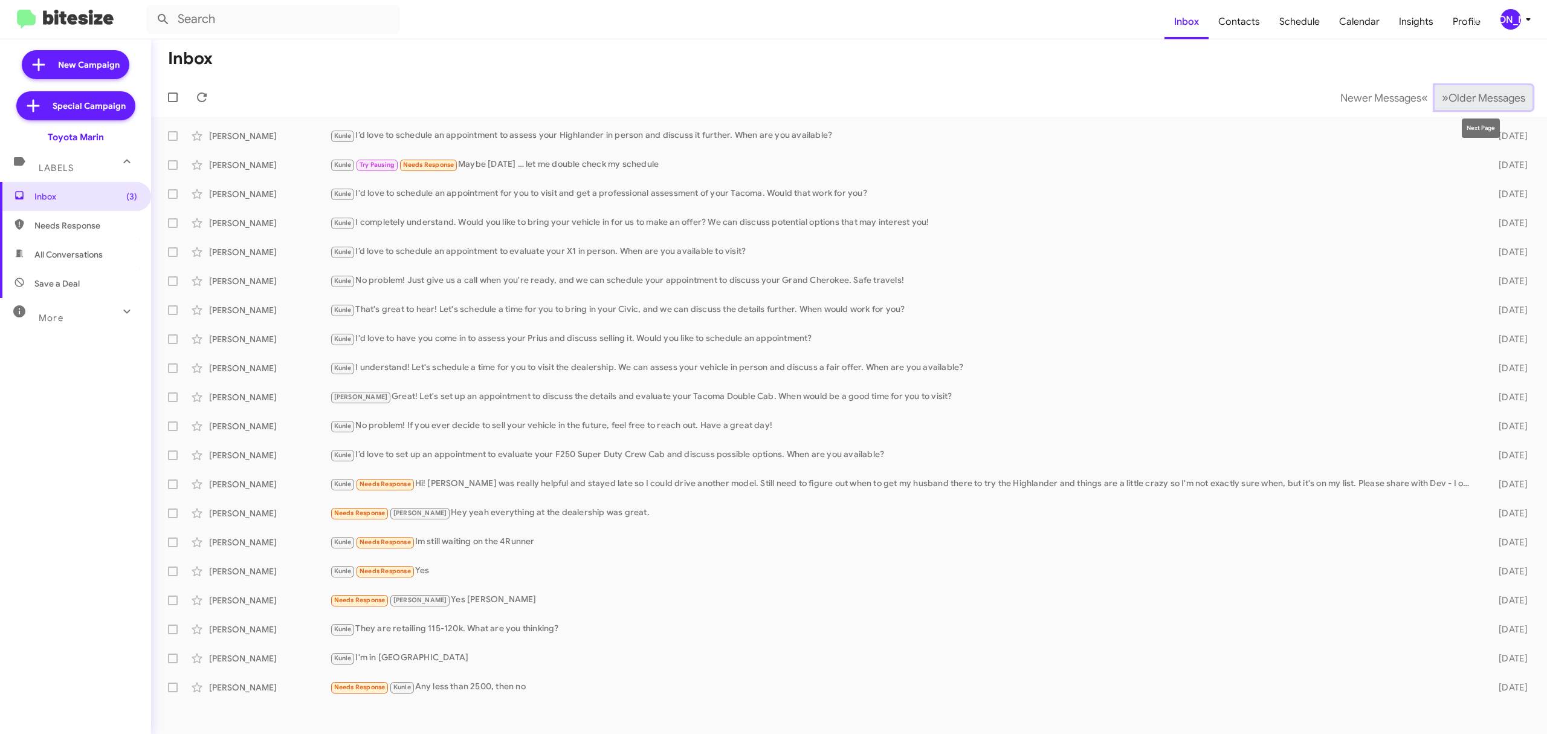
click at [1480, 88] on button "» Next Older Messages" at bounding box center [1484, 97] width 98 height 25
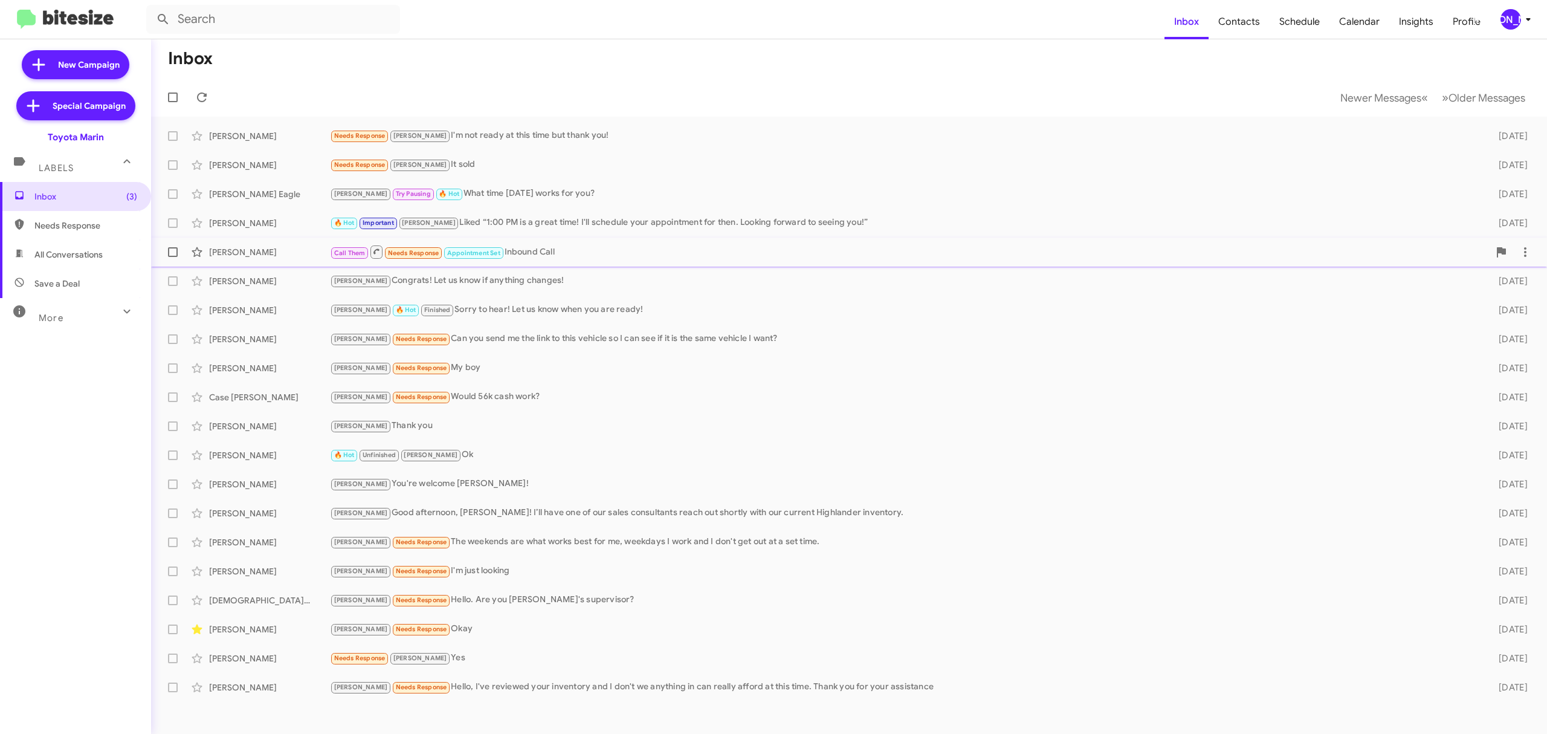
click at [298, 250] on div "Michell Perez" at bounding box center [269, 252] width 121 height 12
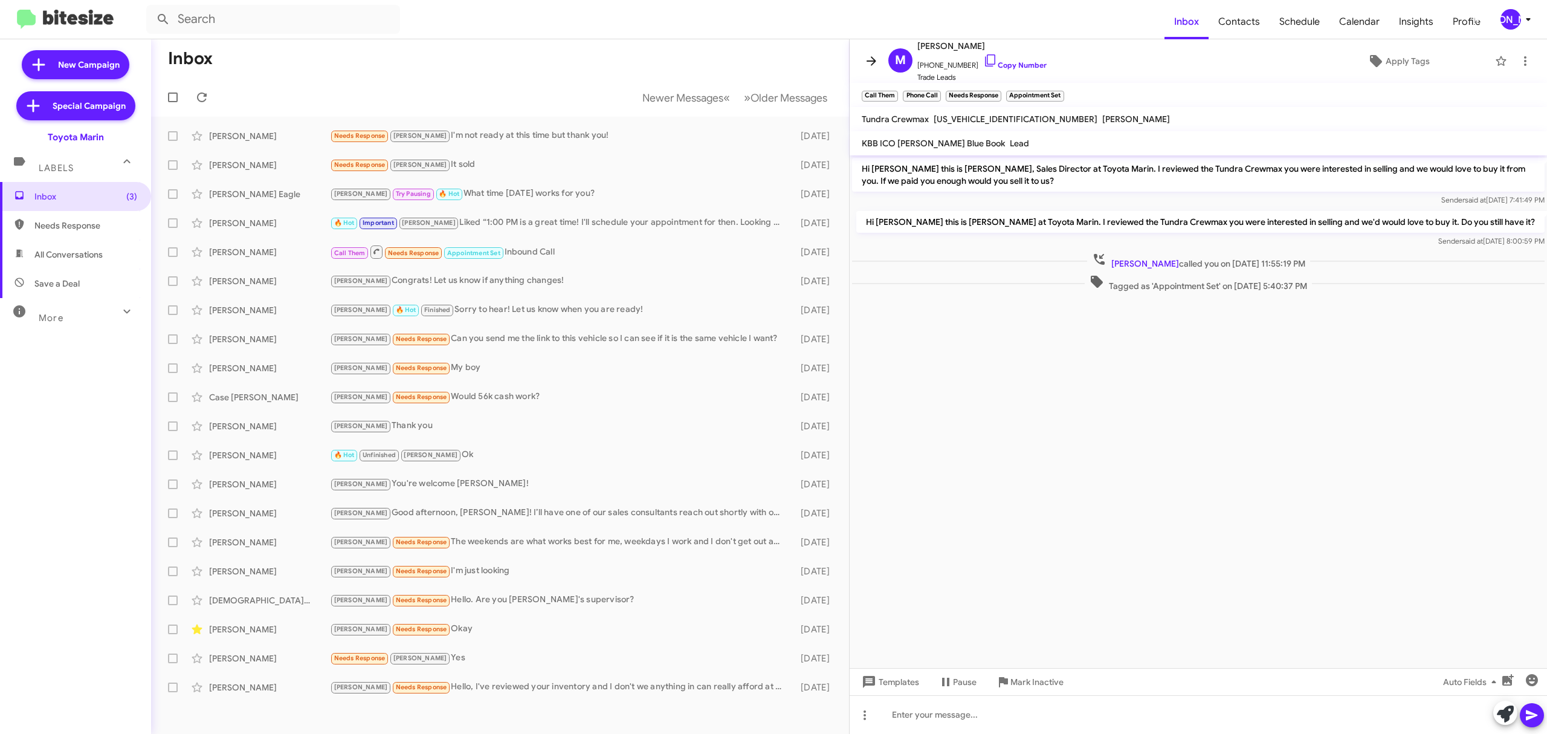
click at [871, 61] on icon at bounding box center [872, 60] width 10 height 9
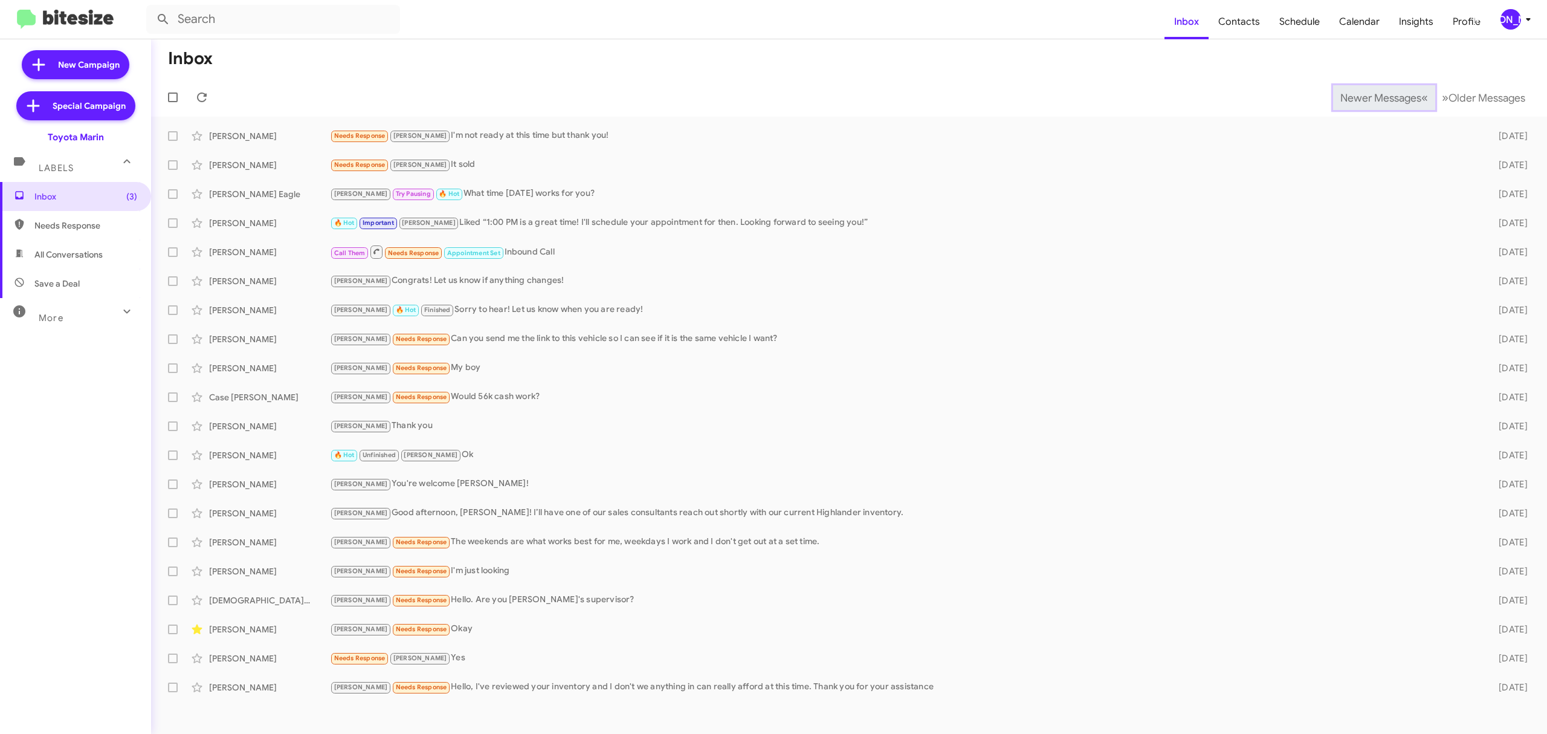
click at [1371, 97] on span "Newer Messages" at bounding box center [1381, 97] width 81 height 13
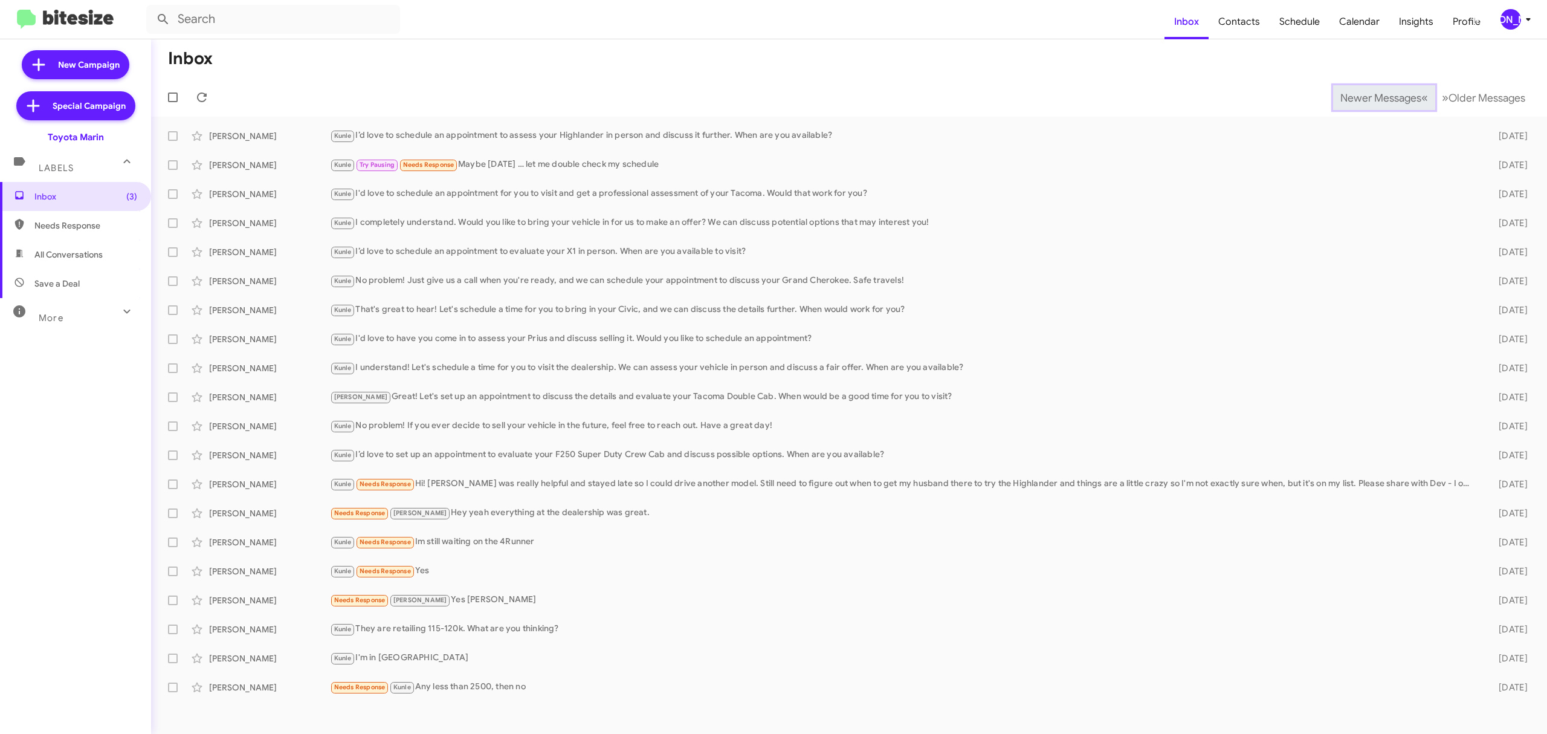
click at [1371, 97] on span "Newer Messages" at bounding box center [1381, 97] width 81 height 13
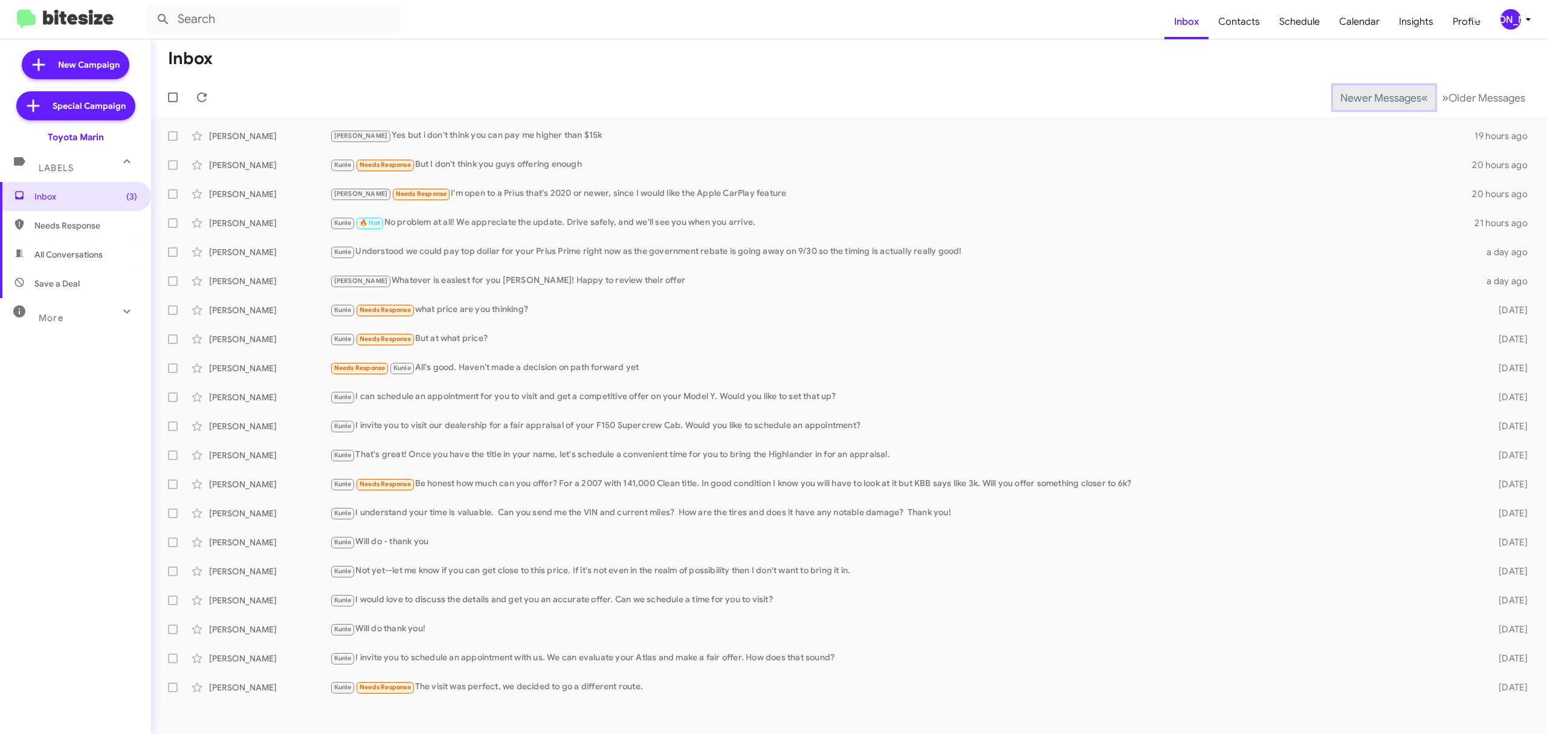
click at [1371, 97] on span "Newer Messages" at bounding box center [1381, 97] width 81 height 13
